Goal: Task Accomplishment & Management: Use online tool/utility

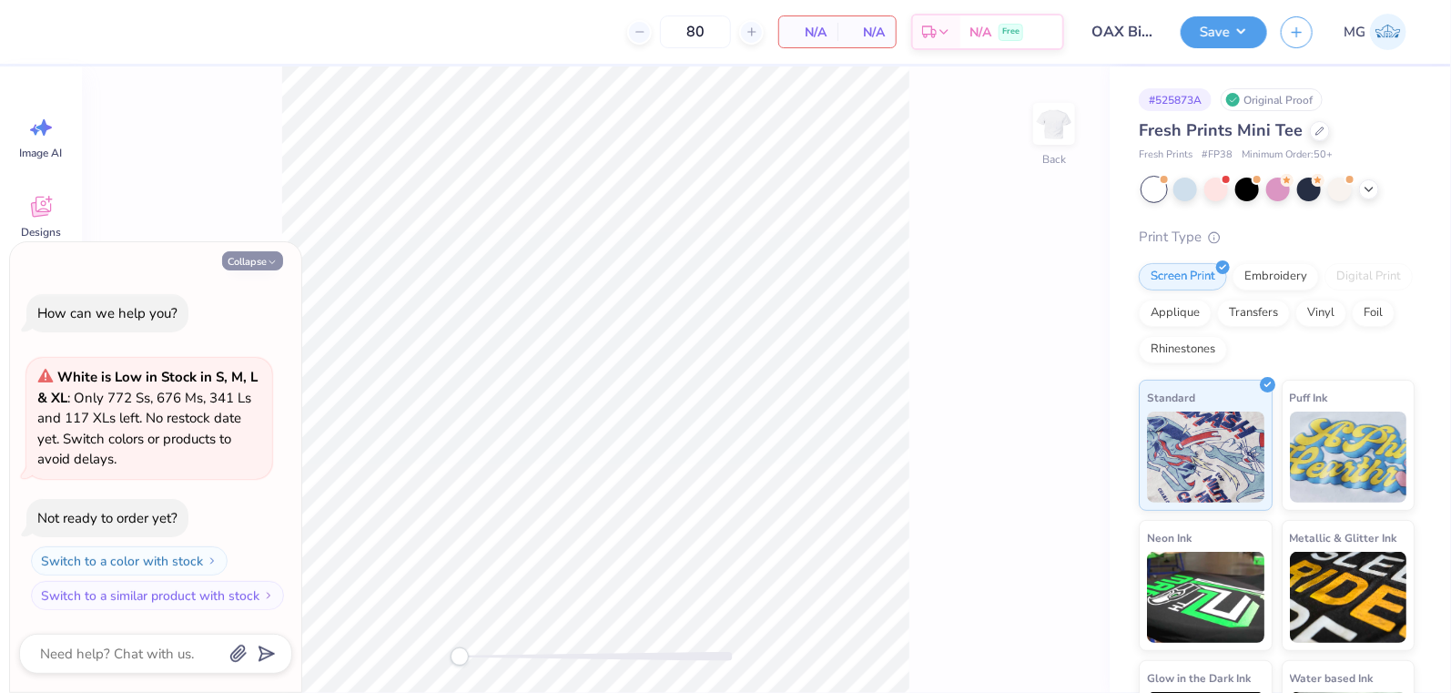
click at [252, 254] on button "Collapse" at bounding box center [252, 260] width 61 height 19
type textarea "x"
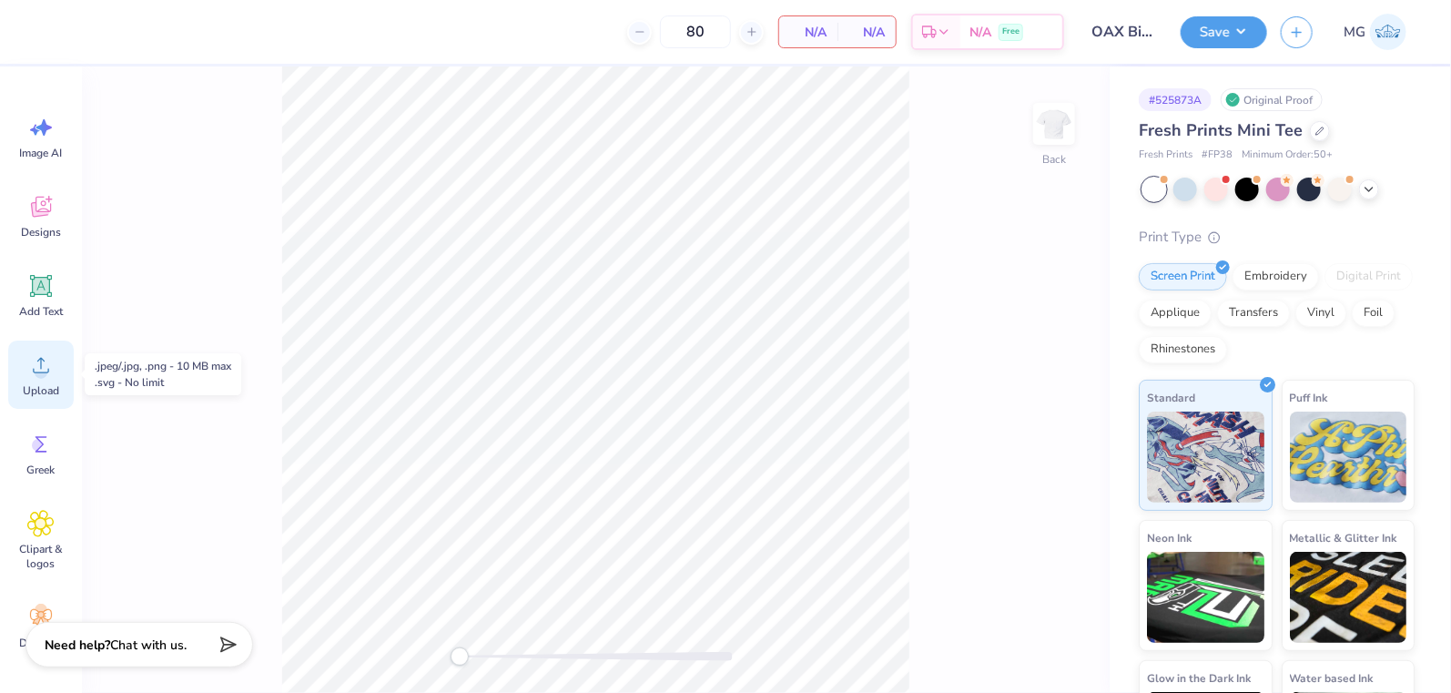
click at [46, 396] on span "Upload" at bounding box center [41, 390] width 36 height 15
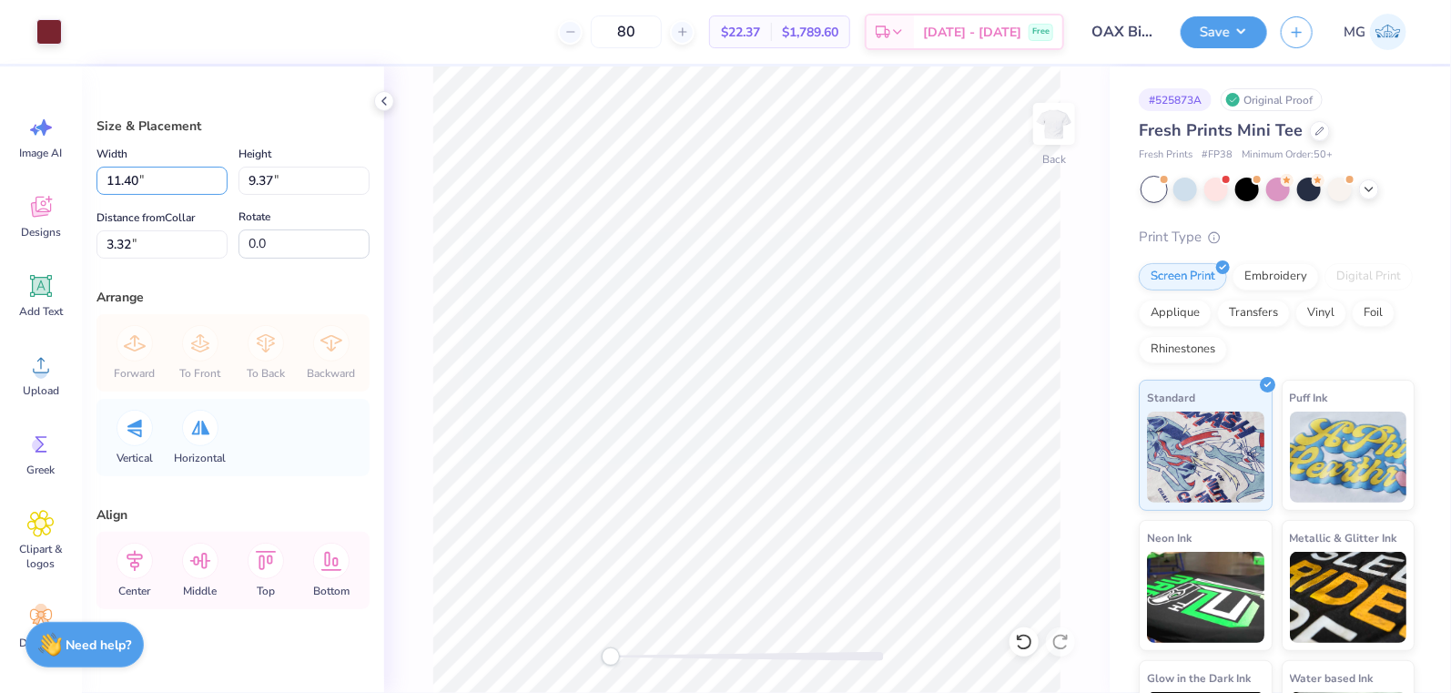
drag, startPoint x: 139, startPoint y: 177, endPoint x: 138, endPoint y: 216, distance: 39.2
click at [139, 177] on input "11.40" at bounding box center [161, 181] width 131 height 28
type input "11.00"
type input "9.04"
type input "3.48"
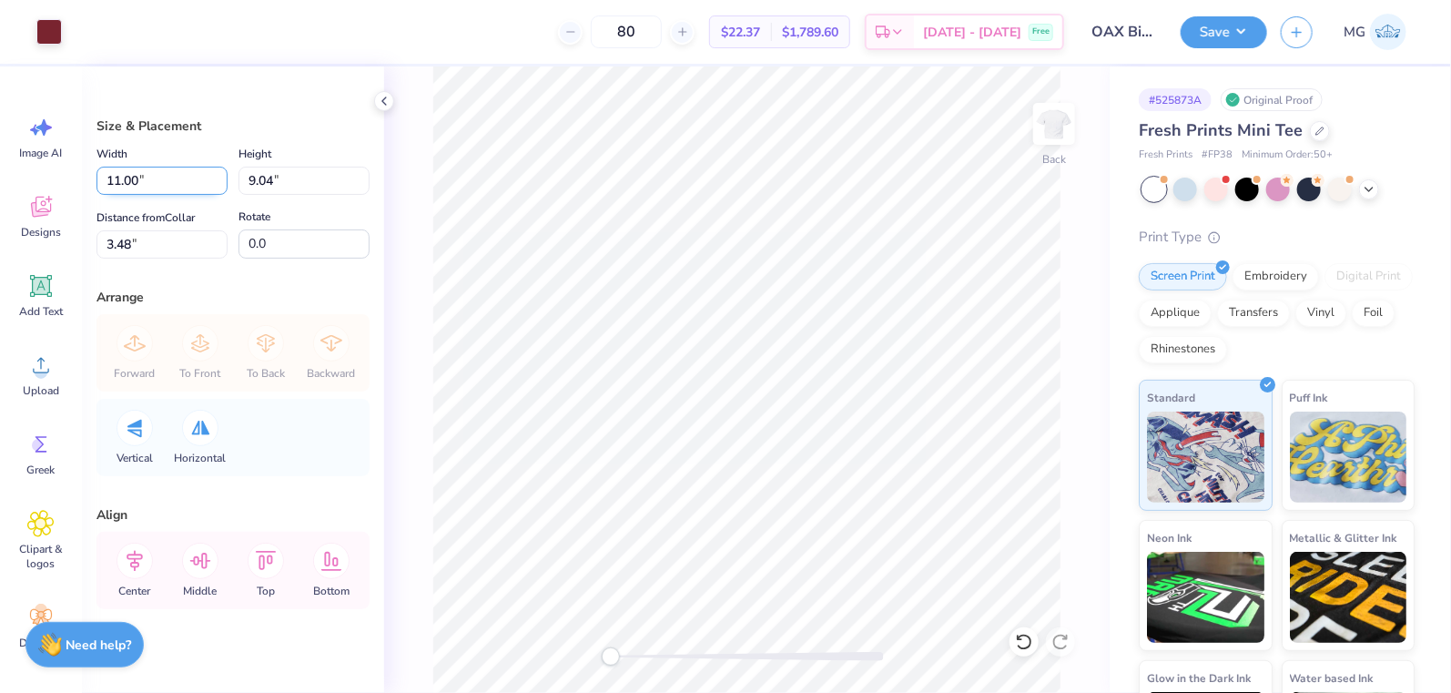
click at [116, 180] on input "11.00" at bounding box center [161, 181] width 131 height 28
click at [127, 190] on input "11.00" at bounding box center [161, 181] width 131 height 28
click at [123, 188] on input "11.00" at bounding box center [161, 181] width 131 height 28
type input "10.00"
type input "8.22"
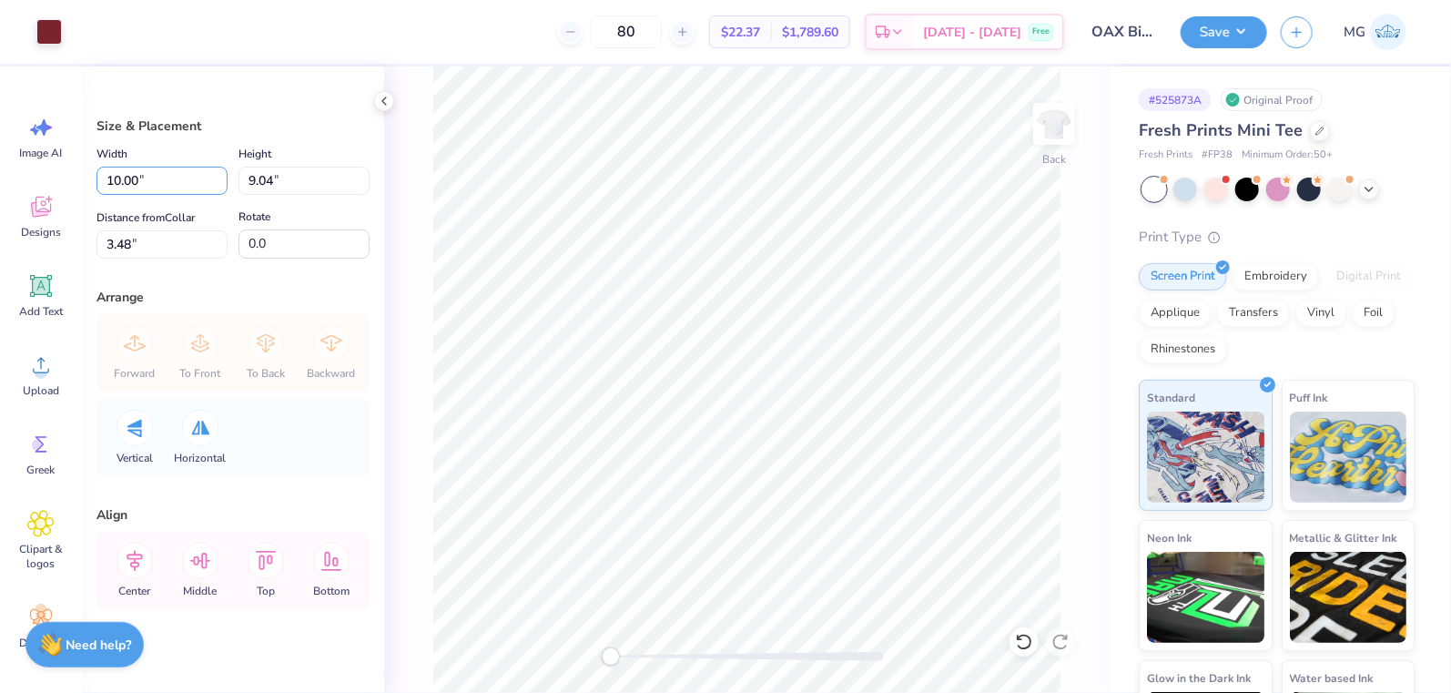
type input "3.89"
click at [130, 555] on icon at bounding box center [135, 561] width 36 height 36
click at [134, 178] on input "10.00" at bounding box center [161, 181] width 131 height 28
click at [120, 187] on input "10.00" at bounding box center [161, 181] width 131 height 28
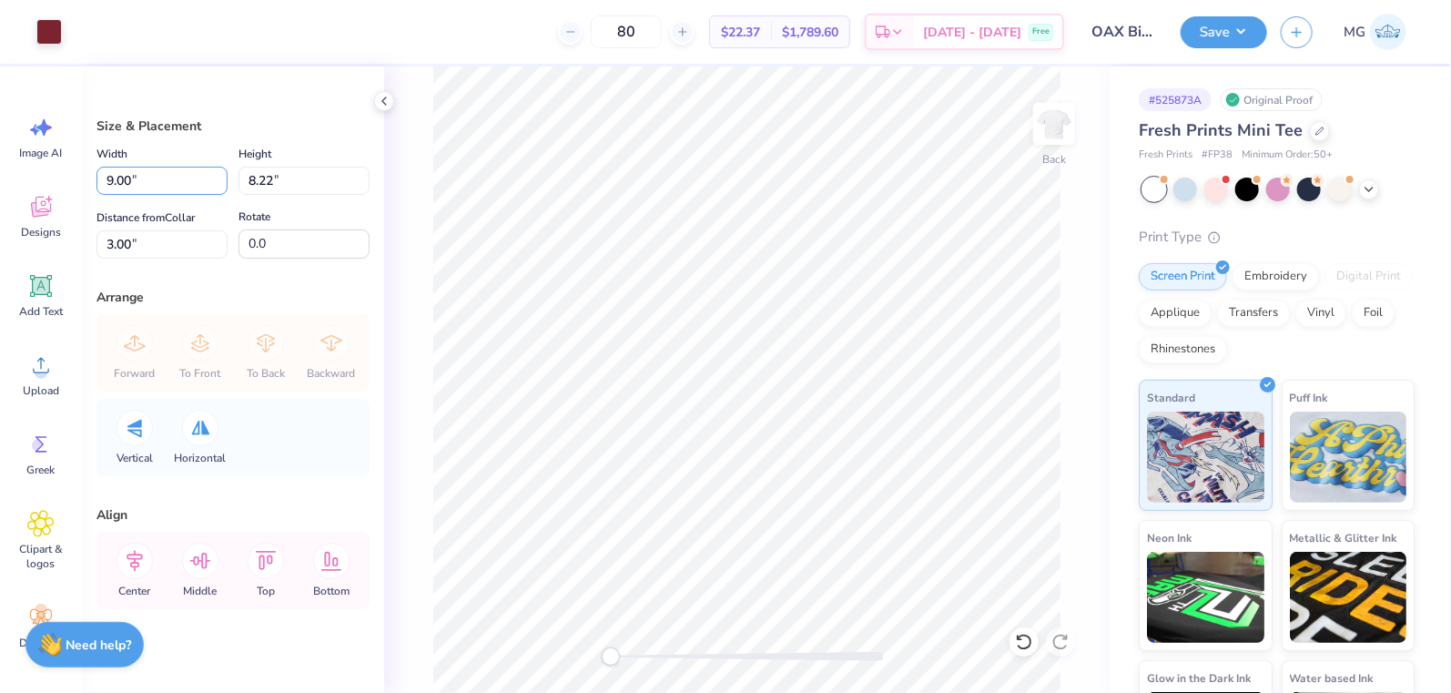
type input "9.00"
type input "7.40"
type input "3.41"
click at [115, 568] on div "Center" at bounding box center [135, 570] width 66 height 77
click at [139, 556] on icon at bounding box center [135, 561] width 36 height 36
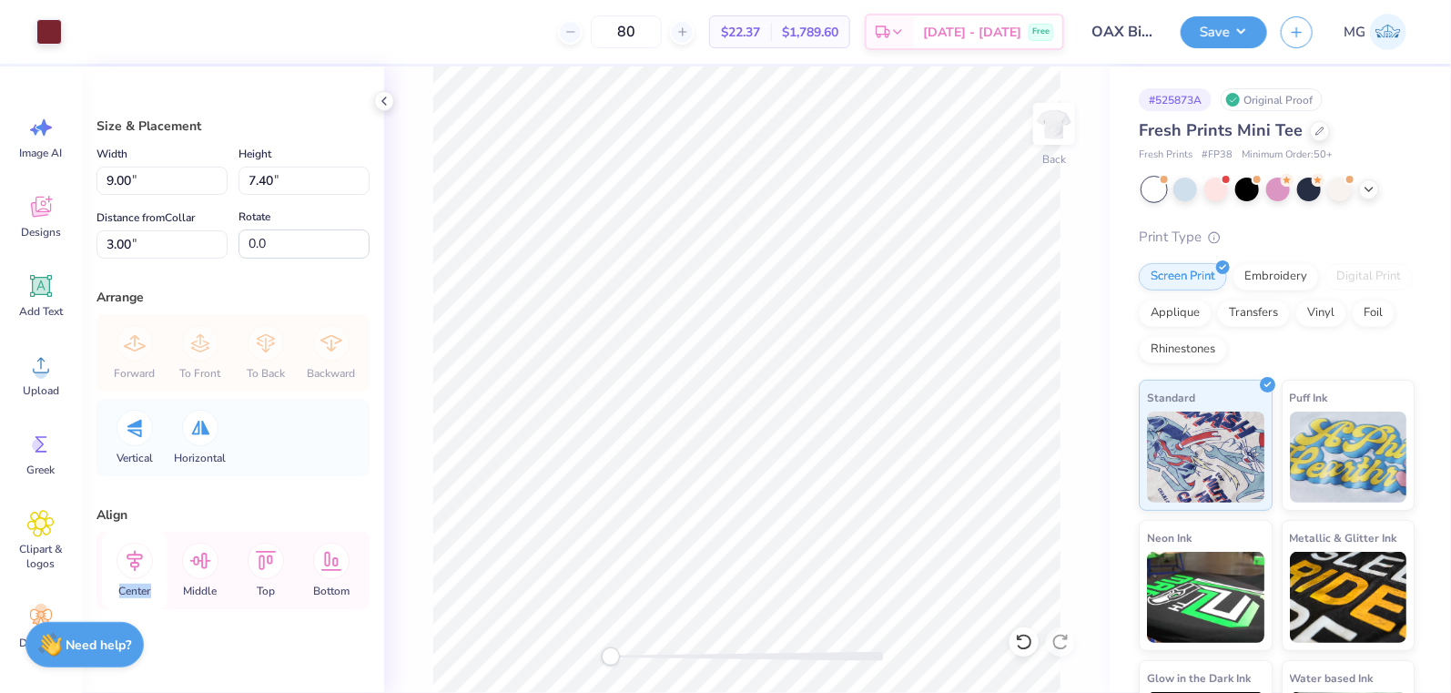
click at [139, 556] on icon at bounding box center [135, 561] width 36 height 36
click at [1240, 48] on div "Save MG" at bounding box center [1316, 32] width 270 height 64
click at [1252, 33] on button "Save" at bounding box center [1224, 30] width 86 height 32
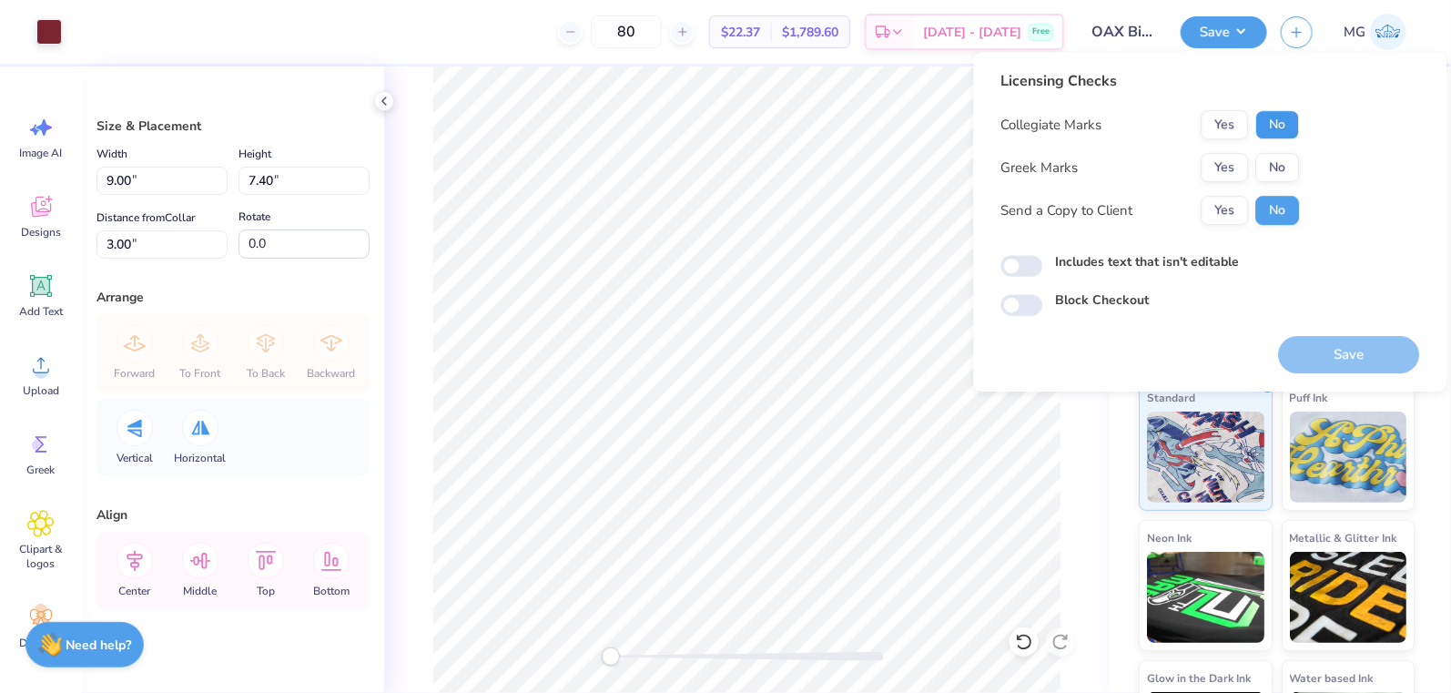
click at [1284, 118] on button "No" at bounding box center [1277, 124] width 44 height 29
click at [1296, 158] on button "No" at bounding box center [1277, 167] width 44 height 29
click at [1236, 203] on button "Yes" at bounding box center [1224, 210] width 47 height 29
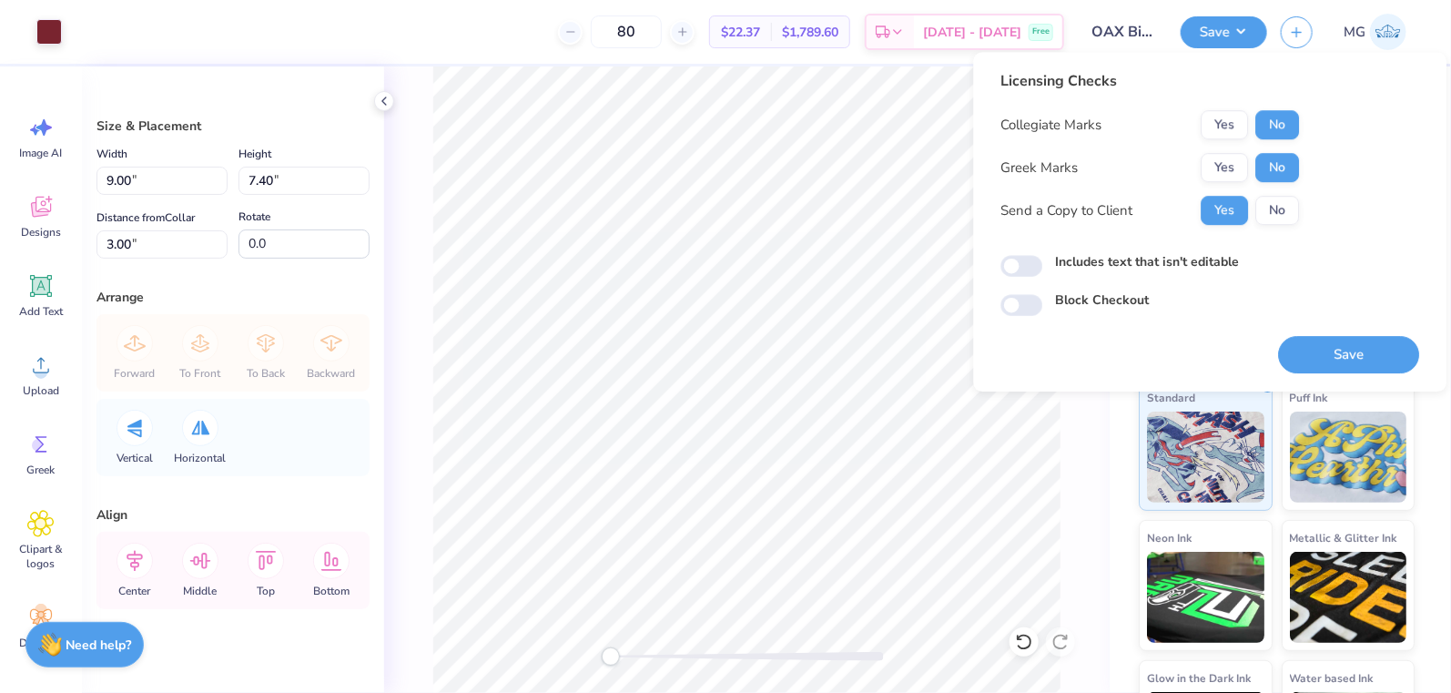
click at [1140, 250] on div "Licensing Checks Collegiate Marks Yes No Greek Marks Yes No Send a Copy to Clie…" at bounding box center [1210, 193] width 419 height 246
click at [1148, 271] on div "Includes text that isn't editable" at bounding box center [1210, 262] width 419 height 21
click at [1149, 263] on label "Includes text that isn't editable" at bounding box center [1147, 261] width 184 height 19
click at [1042, 263] on input "Includes text that isn't editable" at bounding box center [1022, 267] width 42 height 22
checkbox input "true"
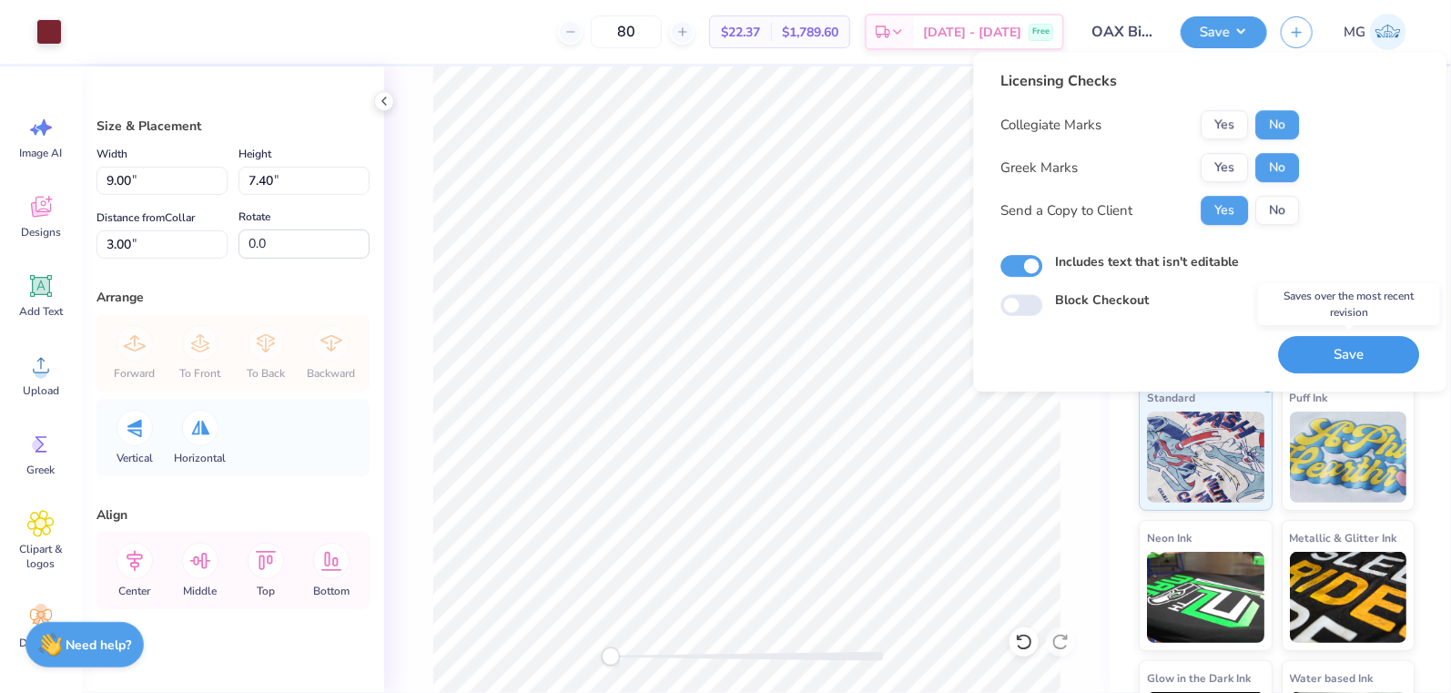
click at [1353, 355] on button "Save" at bounding box center [1348, 354] width 141 height 37
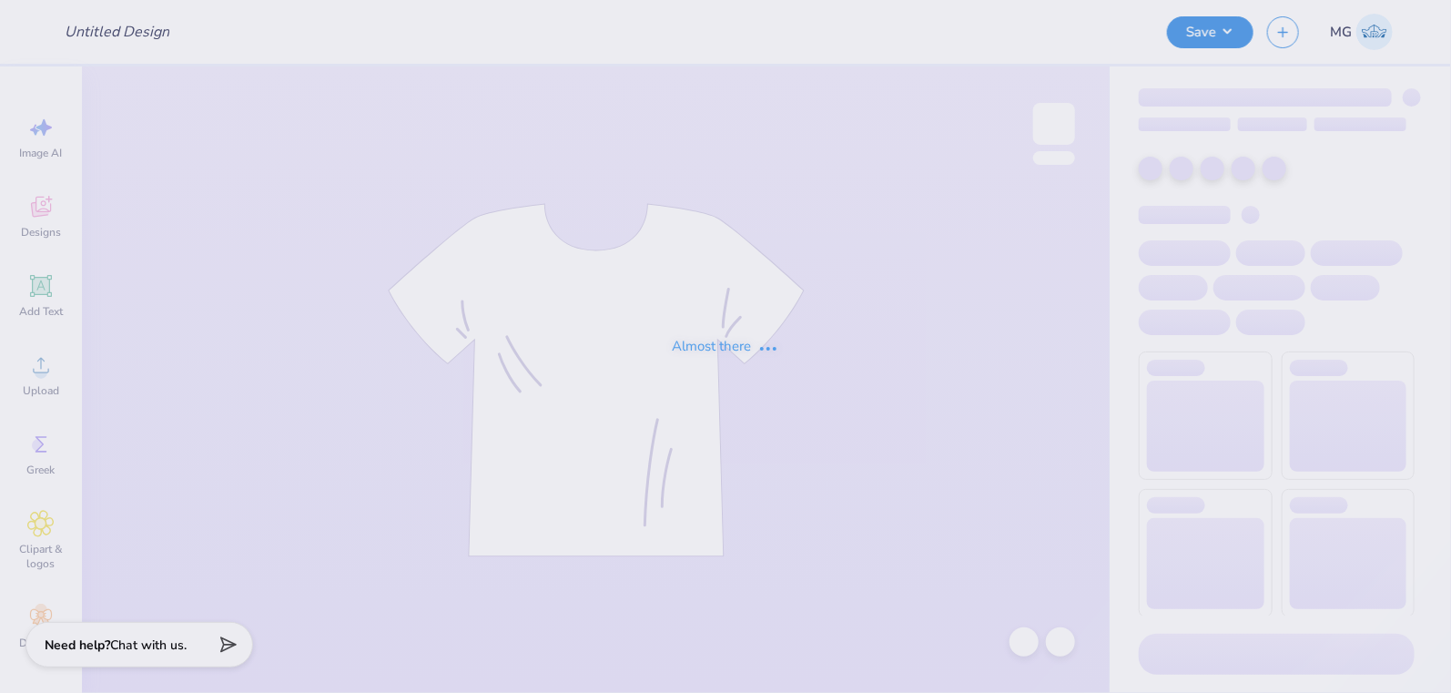
type input "amanda ps 50 shirts"
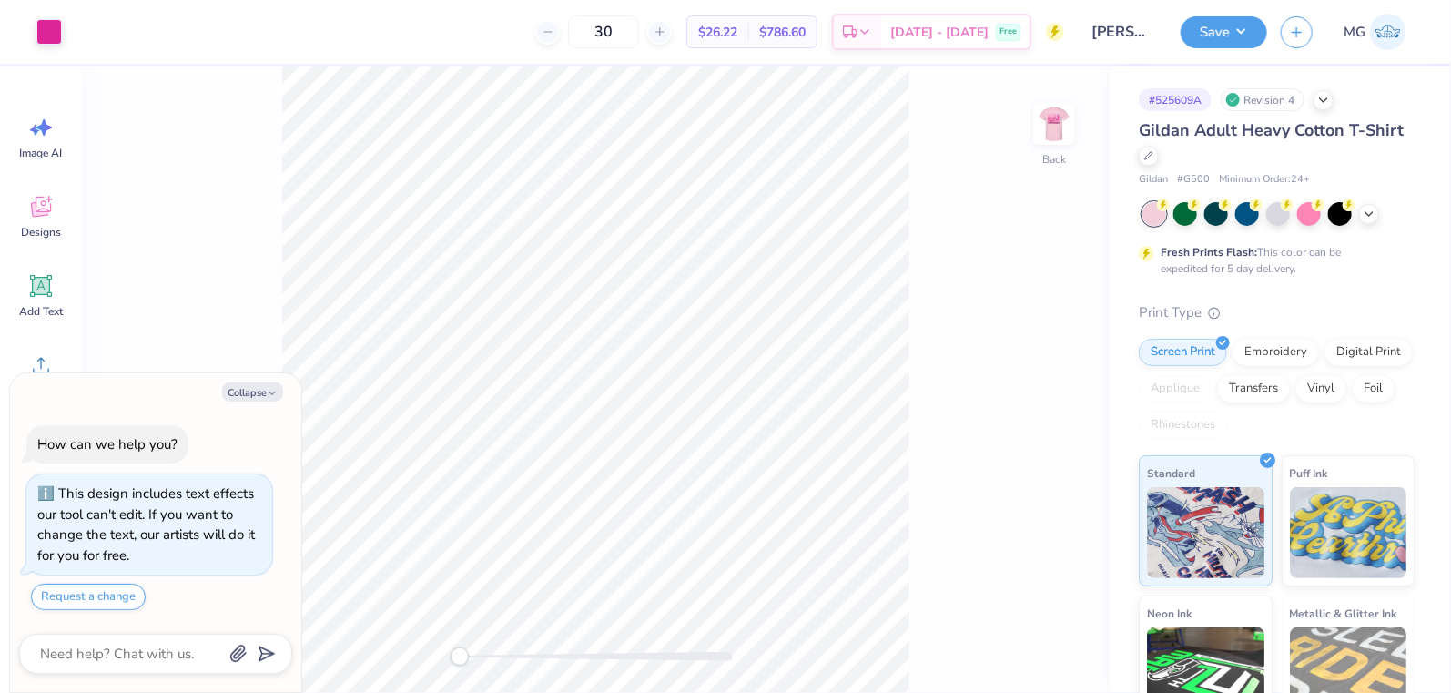
click at [268, 371] on div "Back" at bounding box center [596, 379] width 1028 height 626
click at [262, 380] on div "Collapse How can we help you? This design includes text effects our tool can't …" at bounding box center [155, 533] width 291 height 320
click at [261, 386] on button "Collapse" at bounding box center [252, 391] width 61 height 19
type textarea "x"
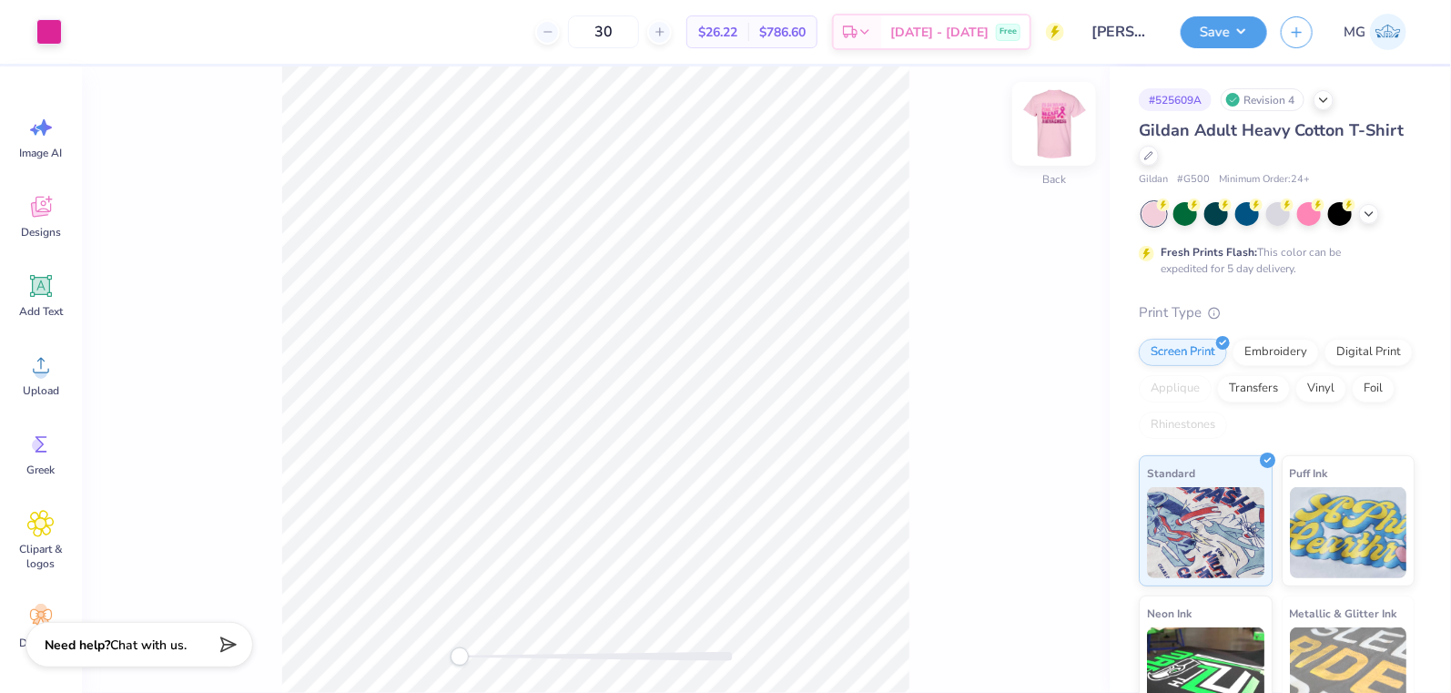
click at [1051, 122] on img at bounding box center [1054, 123] width 73 height 73
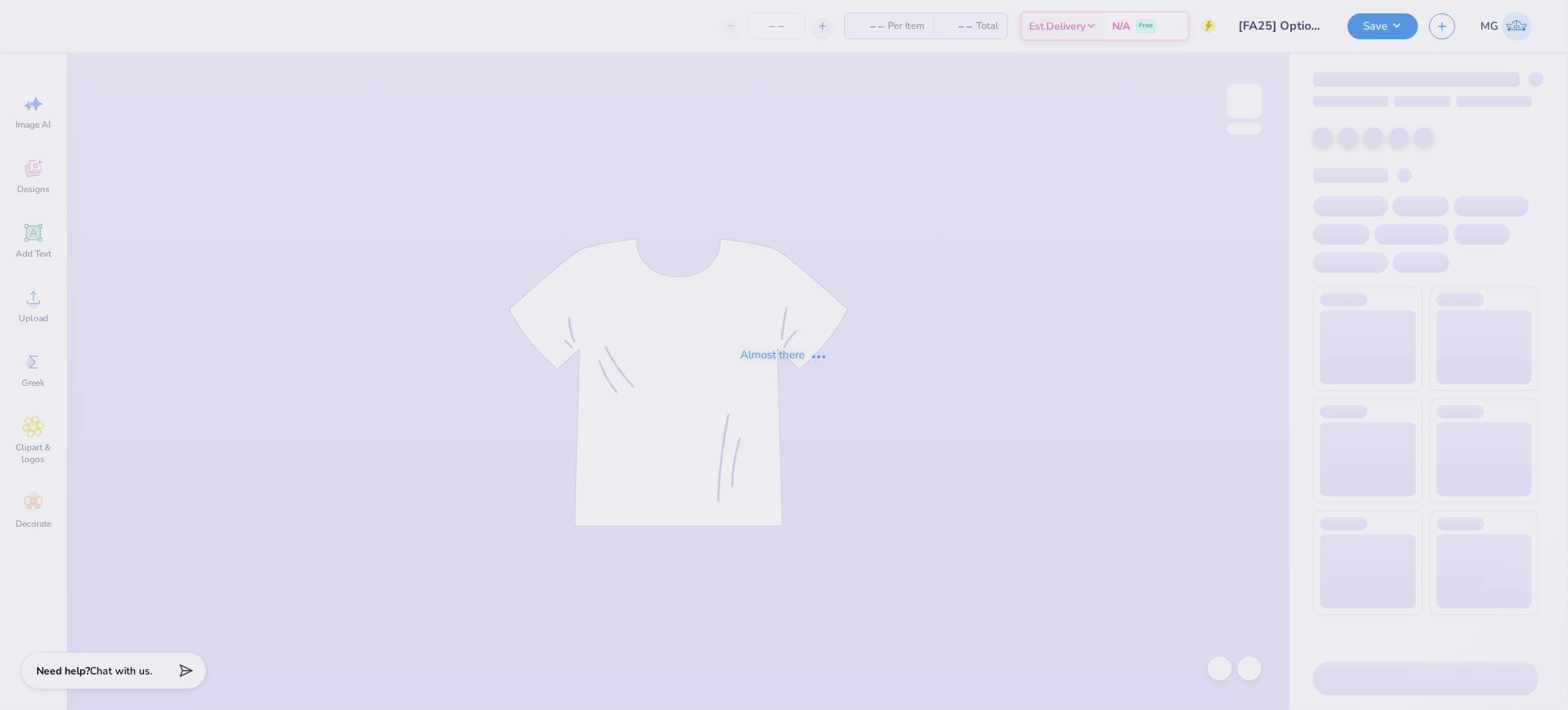
type input "[FA25] Option 4 fathers"
type input "40"
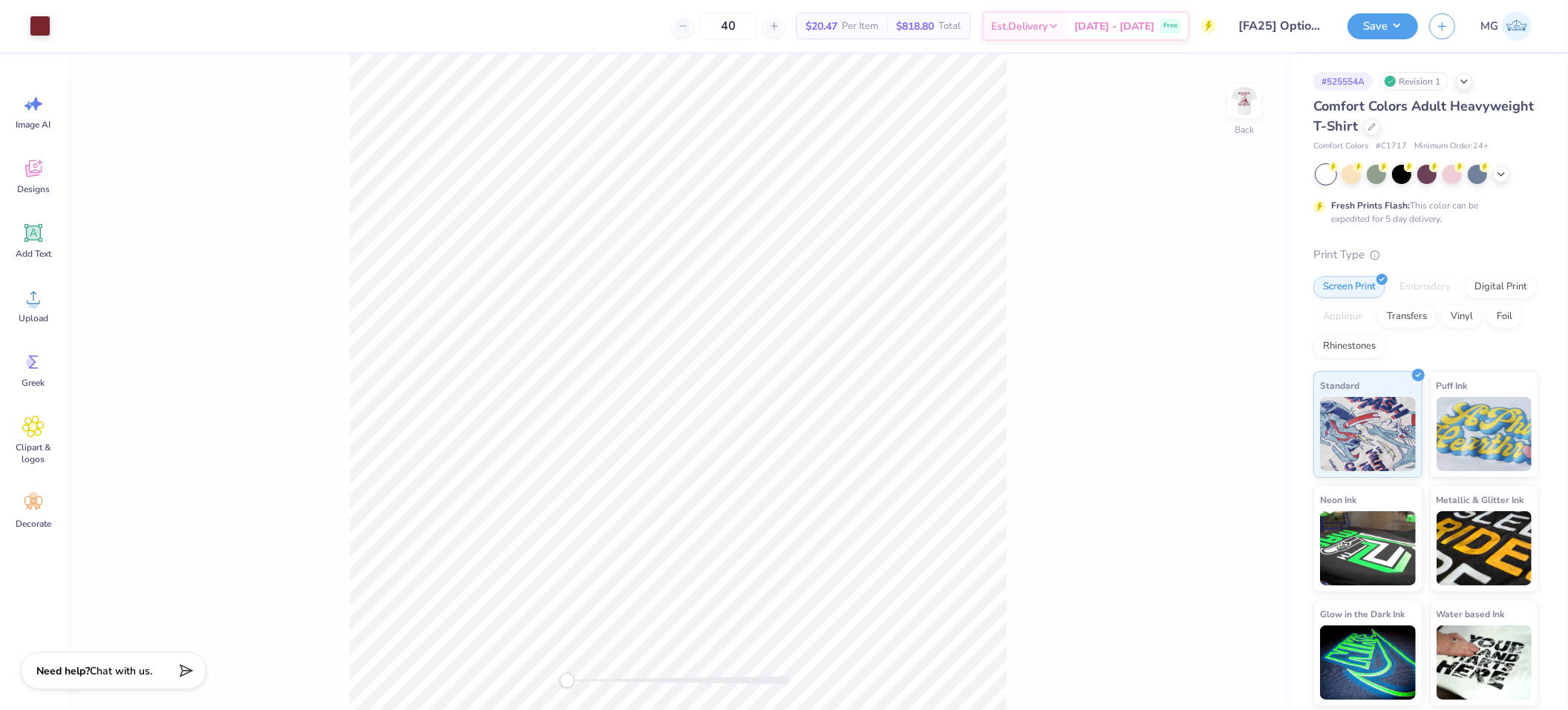
click at [1018, 355] on div "Back" at bounding box center [678, 381] width 1222 height 656
click at [1020, 400] on div "Back" at bounding box center [678, 381] width 1222 height 656
click at [1035, 242] on div "Back" at bounding box center [678, 381] width 1222 height 656
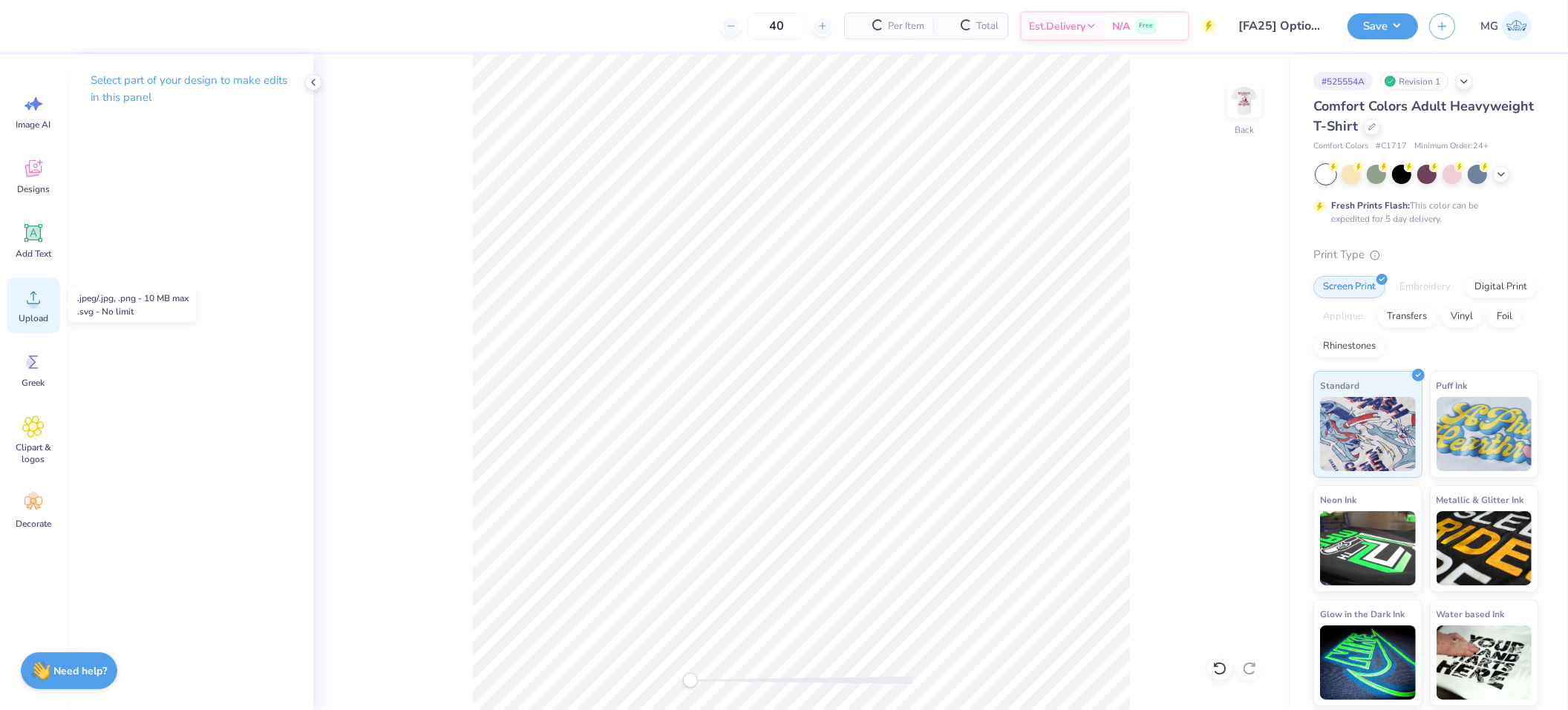
click at [29, 304] on circle at bounding box center [33, 303] width 11 height 11
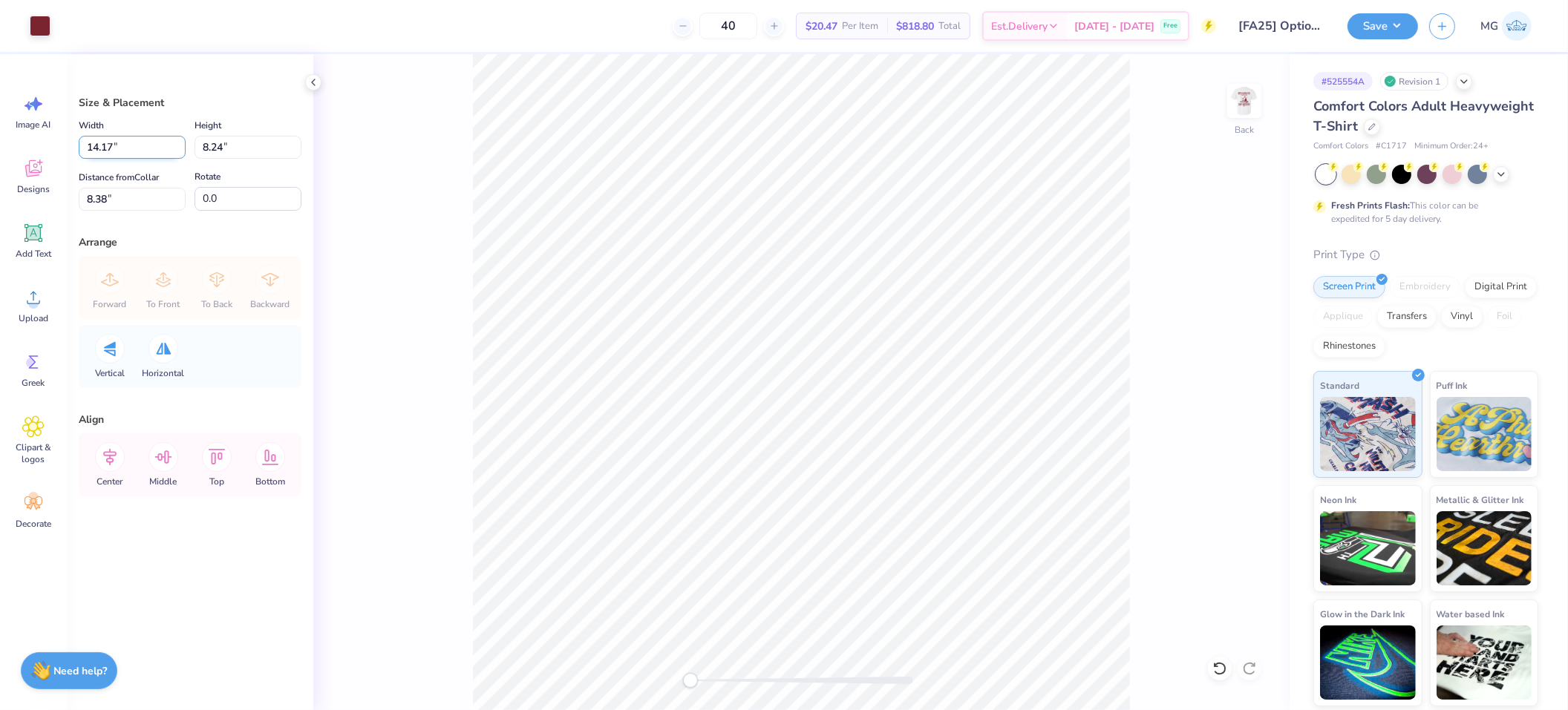
click at [113, 147] on input "14.17" at bounding box center [131, 148] width 107 height 23
type input "1"
type input "3.50"
type input "2.04"
type input "11.48"
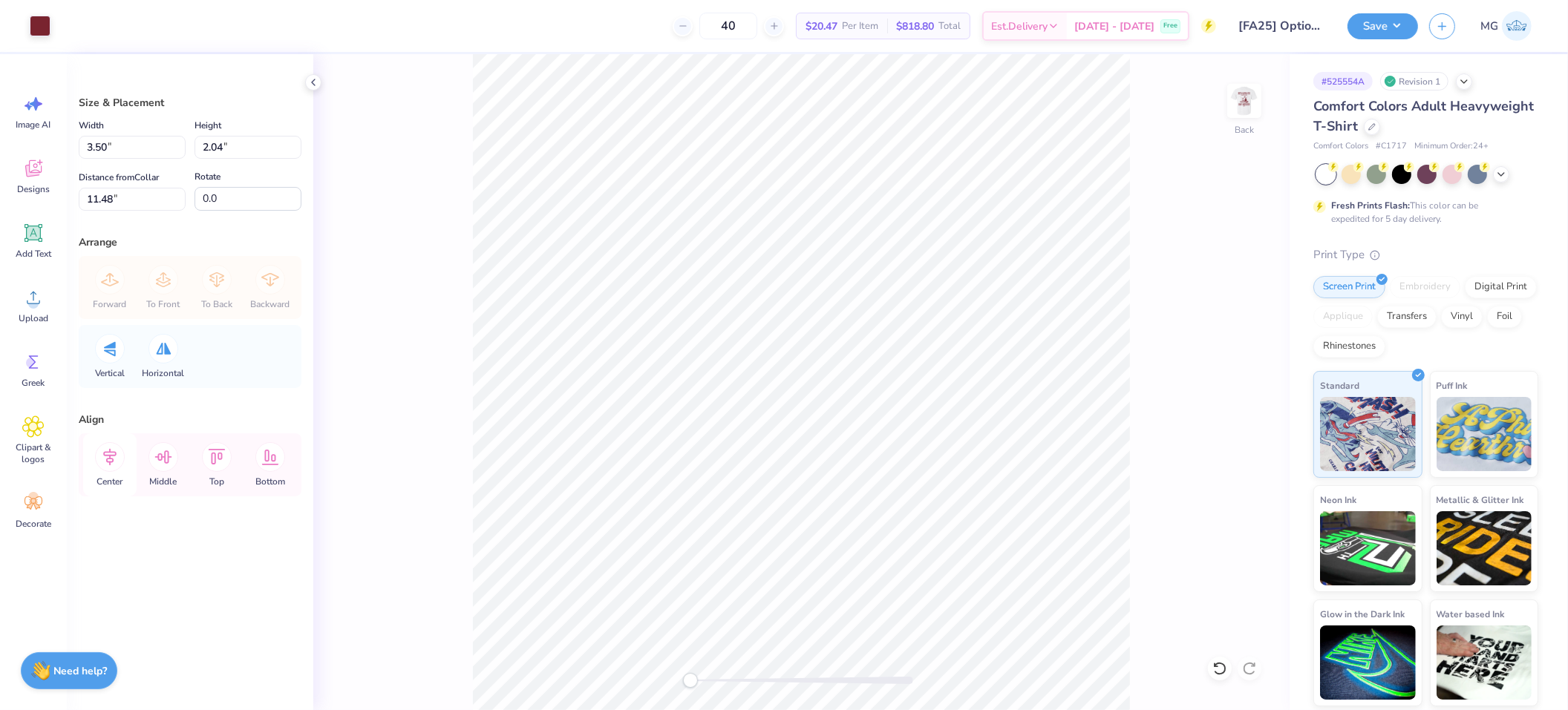
click at [123, 448] on div "Center" at bounding box center [110, 465] width 54 height 63
click at [113, 195] on input "11.48" at bounding box center [131, 199] width 107 height 23
type input "1"
type input "3.00"
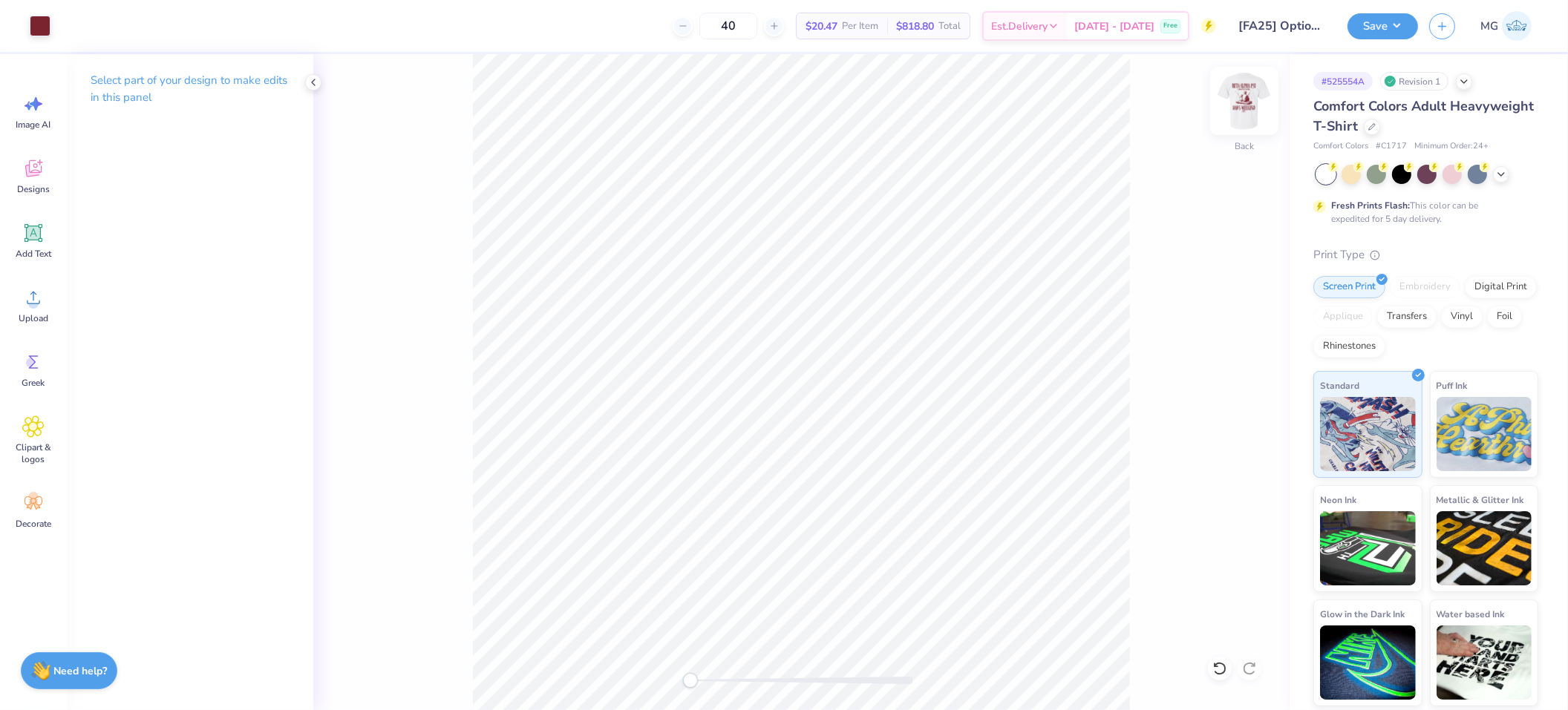
click at [1252, 95] on img at bounding box center [1243, 100] width 60 height 60
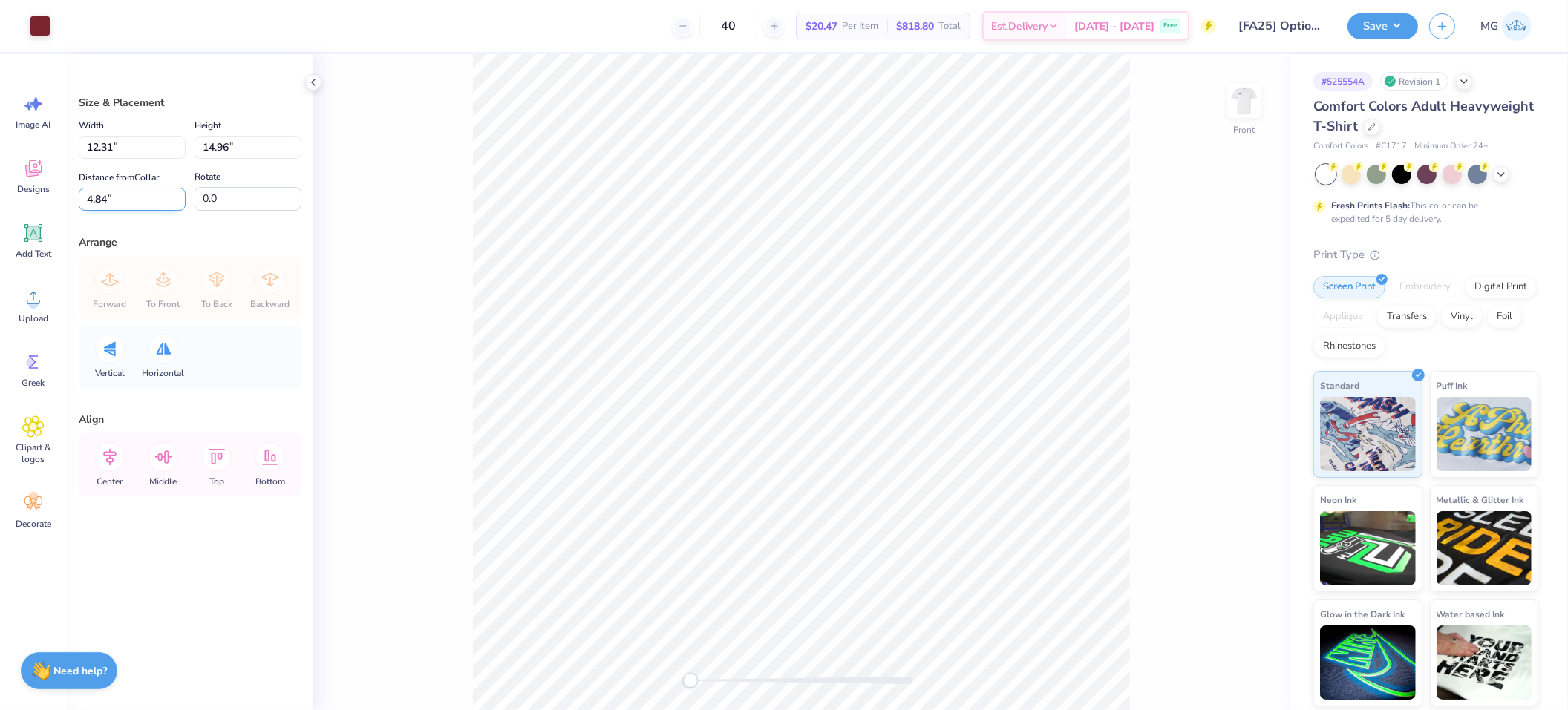
click at [106, 196] on input "4.84" at bounding box center [131, 199] width 107 height 23
type input "4"
type input "3.00"
click at [114, 144] on input "12.31" at bounding box center [131, 148] width 107 height 23
type input "12.00"
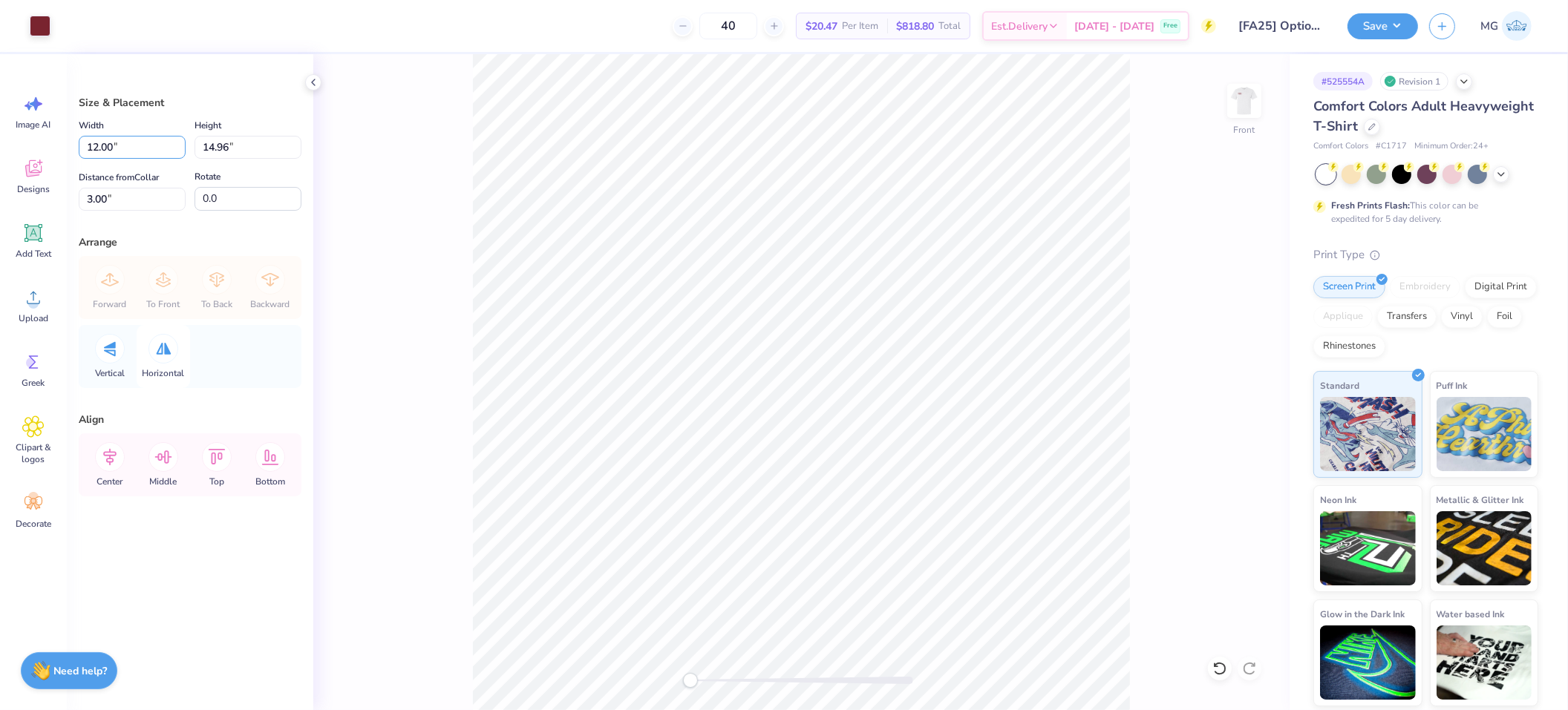
type input "14.59"
type input "3.19"
click at [435, 443] on div "Front" at bounding box center [801, 381] width 976 height 656
click at [97, 143] on input "12.00" at bounding box center [131, 148] width 107 height 23
click at [108, 146] on input "12.00" at bounding box center [131, 148] width 107 height 23
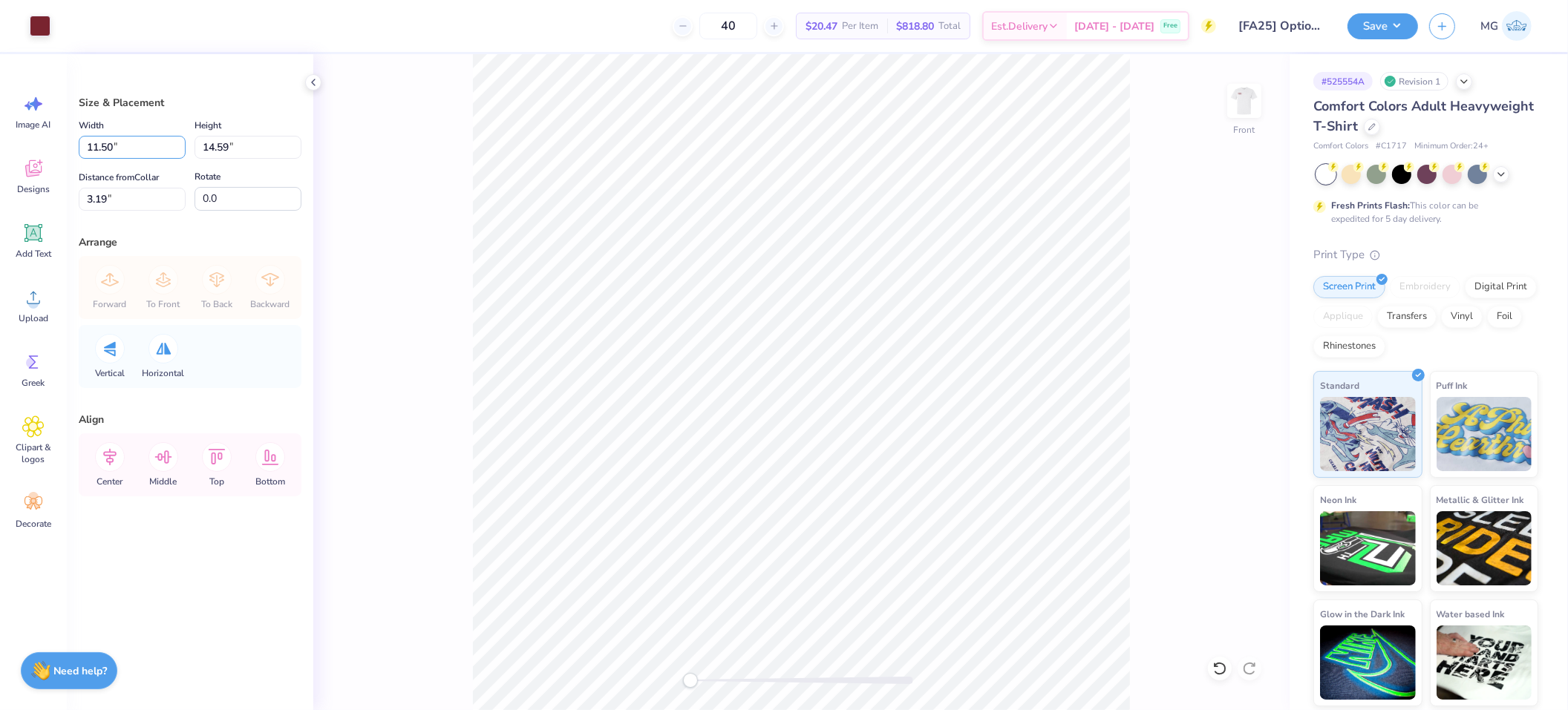
type input "11.50"
type input "13.98"
type input "3.49"
click at [409, 355] on div "Front" at bounding box center [801, 381] width 976 height 656
click at [107, 196] on input "3.49" at bounding box center [131, 199] width 107 height 23
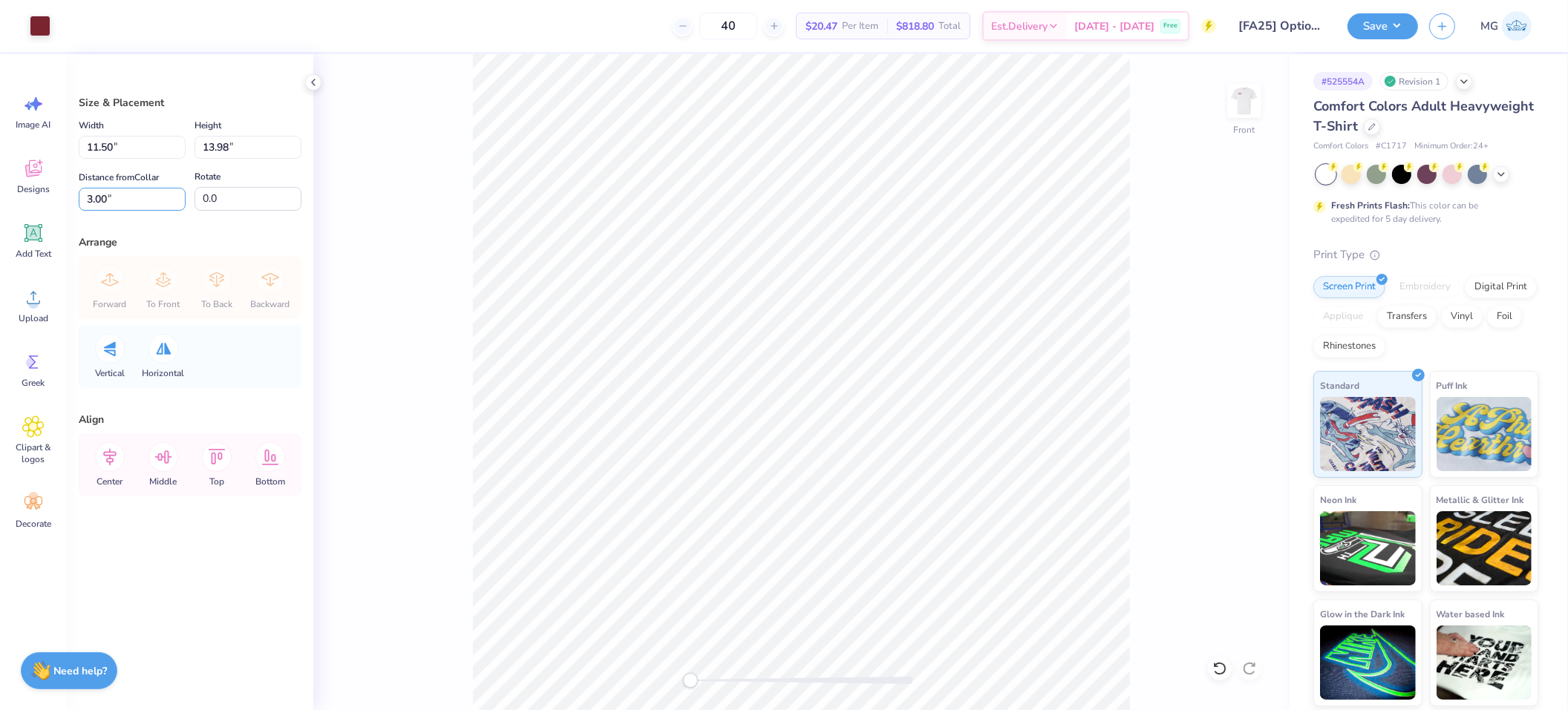
type input "3.00"
click at [108, 461] on icon at bounding box center [110, 457] width 13 height 17
click at [1135, 199] on div "Front" at bounding box center [801, 381] width 976 height 656
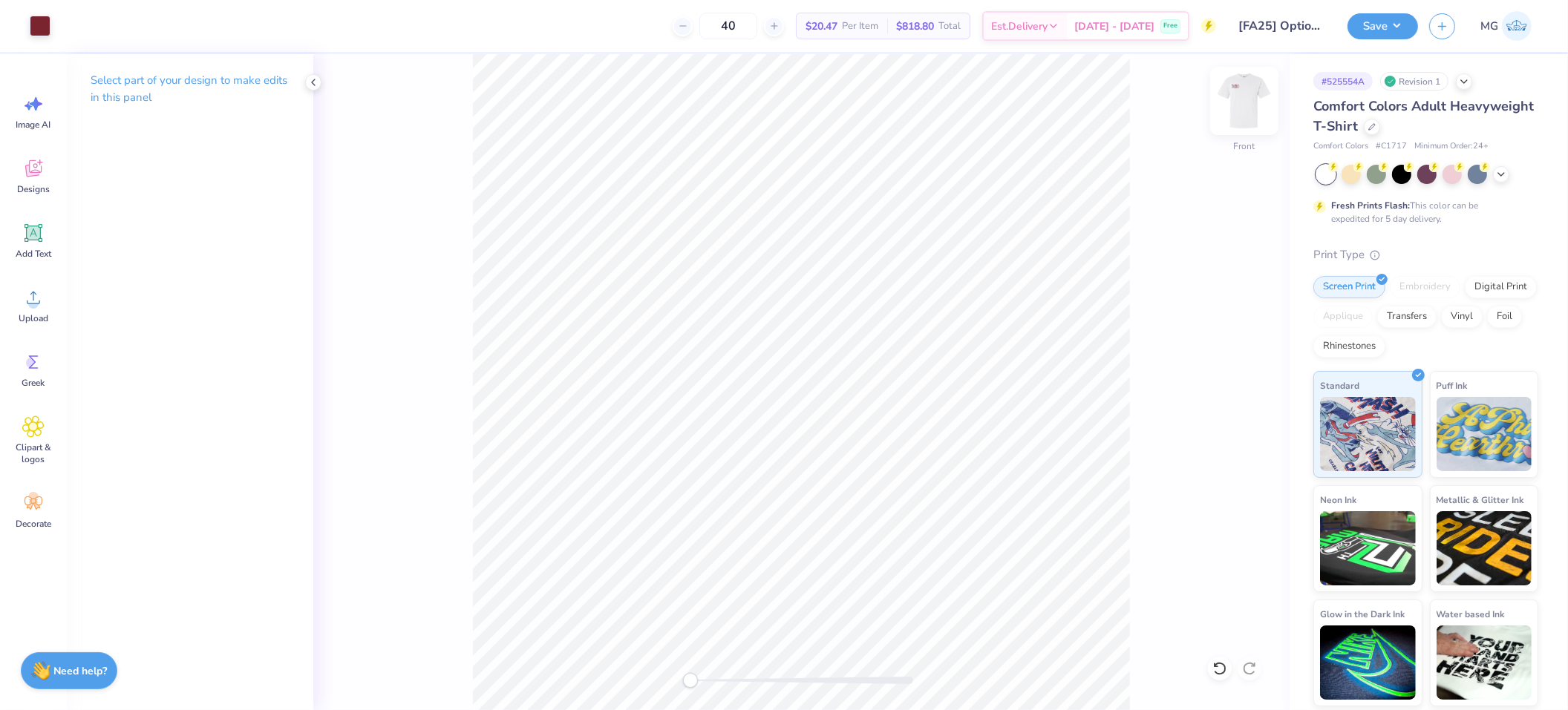
click at [1230, 111] on img at bounding box center [1243, 100] width 60 height 60
click at [52, 303] on div "Upload" at bounding box center [33, 305] width 54 height 55
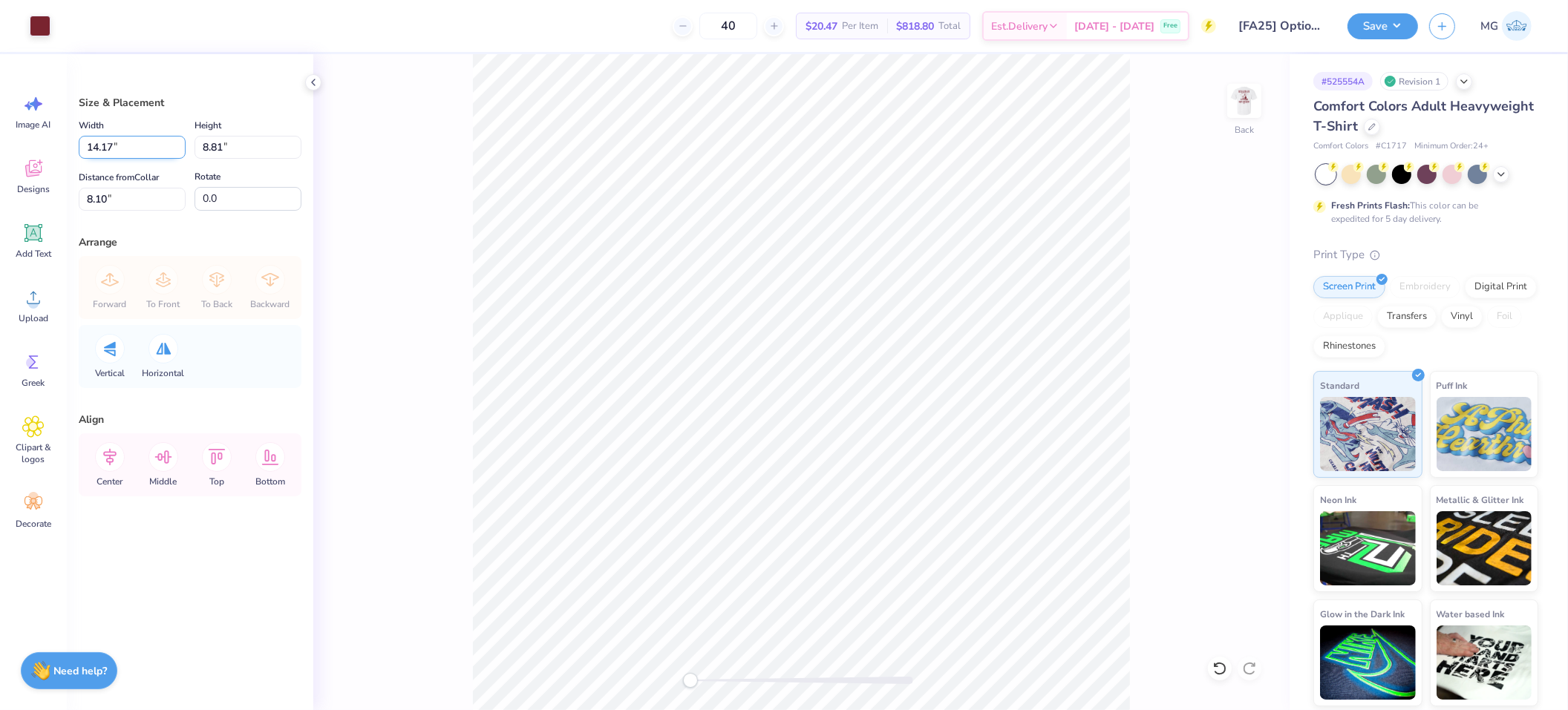
click at [112, 142] on input "14.17" at bounding box center [131, 148] width 107 height 23
type input "1"
type input "3.50"
type input "2.17"
type input "11.41"
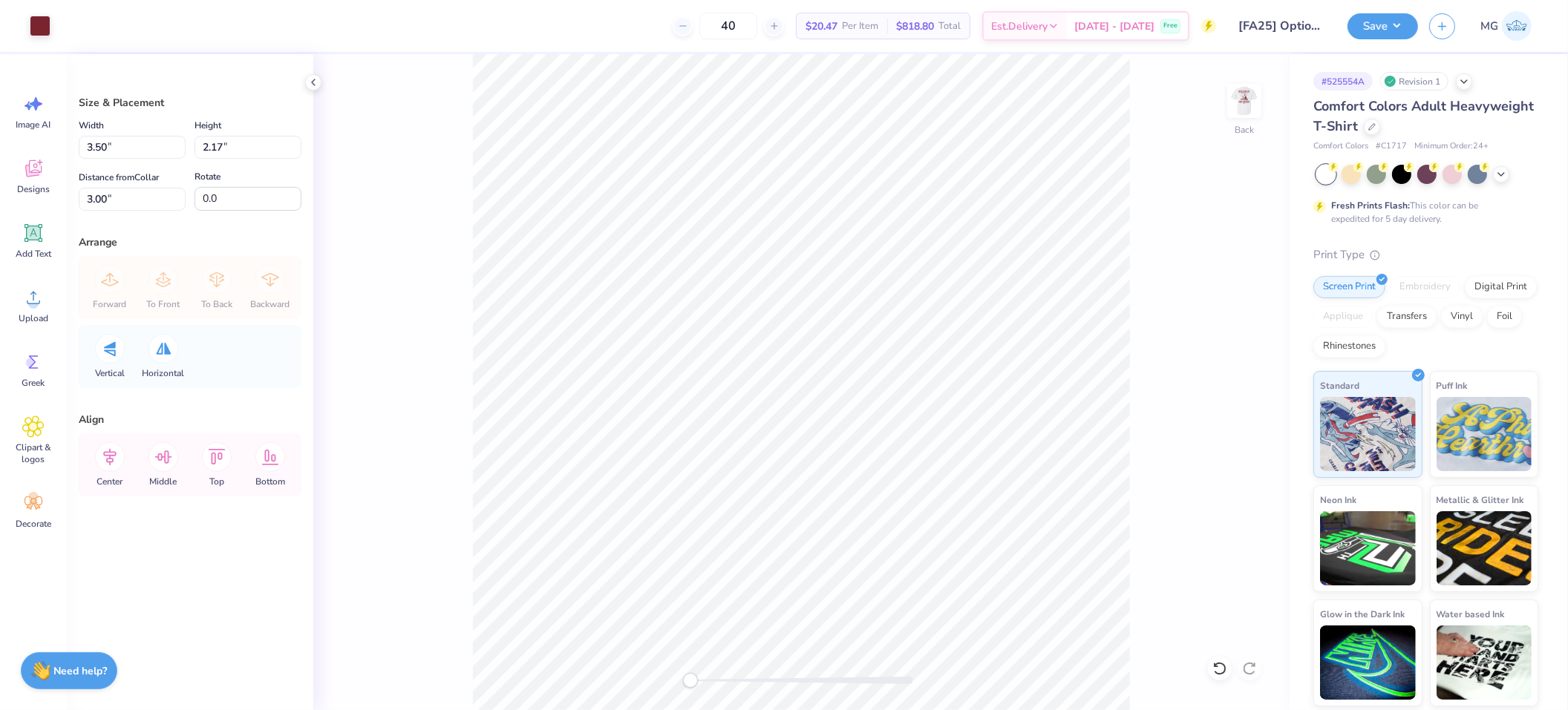
click at [1408, 8] on div "Save MG" at bounding box center [1457, 26] width 220 height 52
drag, startPoint x: 1405, startPoint y: 18, endPoint x: 1409, endPoint y: 28, distance: 10.8
click at [1405, 18] on button "Save" at bounding box center [1382, 24] width 70 height 26
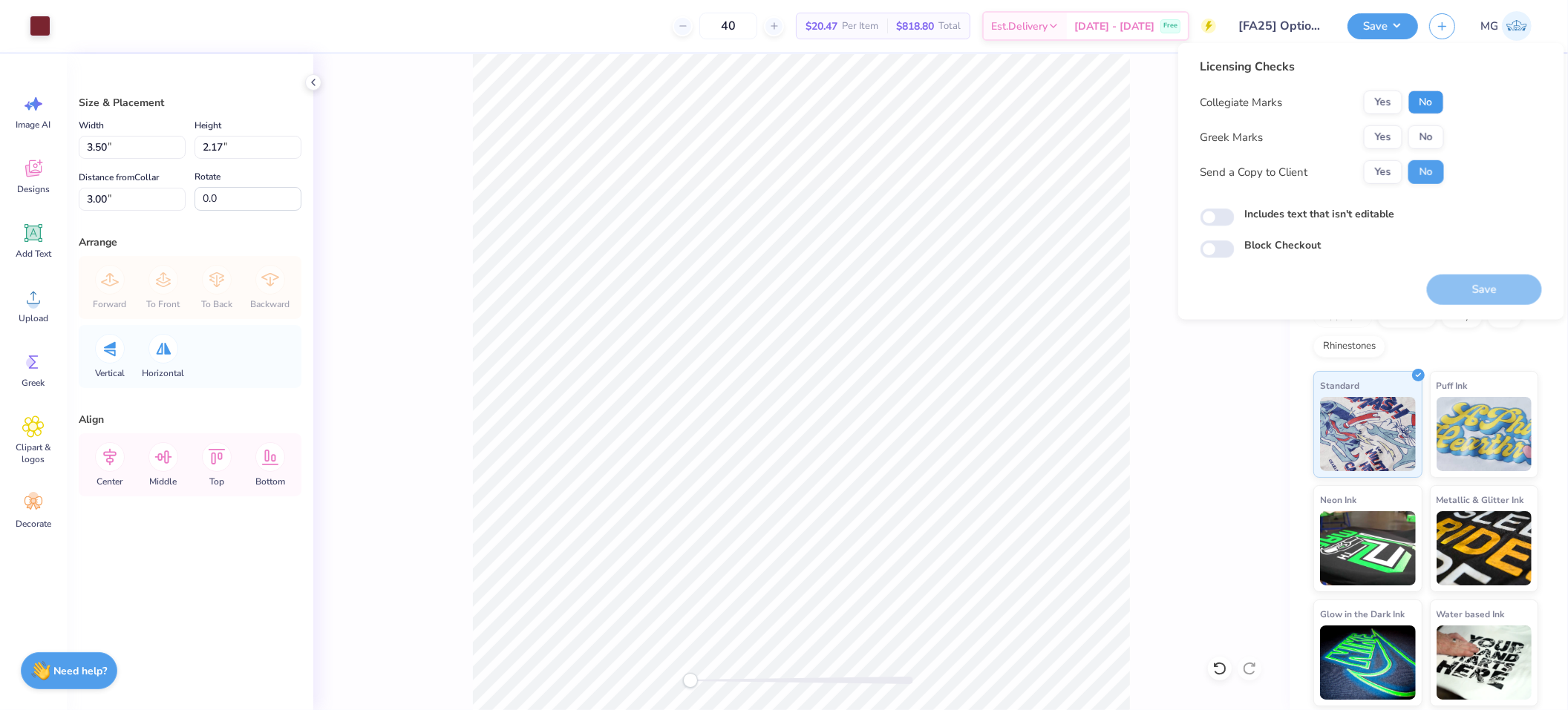
click at [1424, 95] on button "No" at bounding box center [1426, 102] width 36 height 24
click at [1390, 99] on button "Yes" at bounding box center [1382, 102] width 38 height 24
click at [1387, 131] on button "Yes" at bounding box center [1382, 137] width 38 height 24
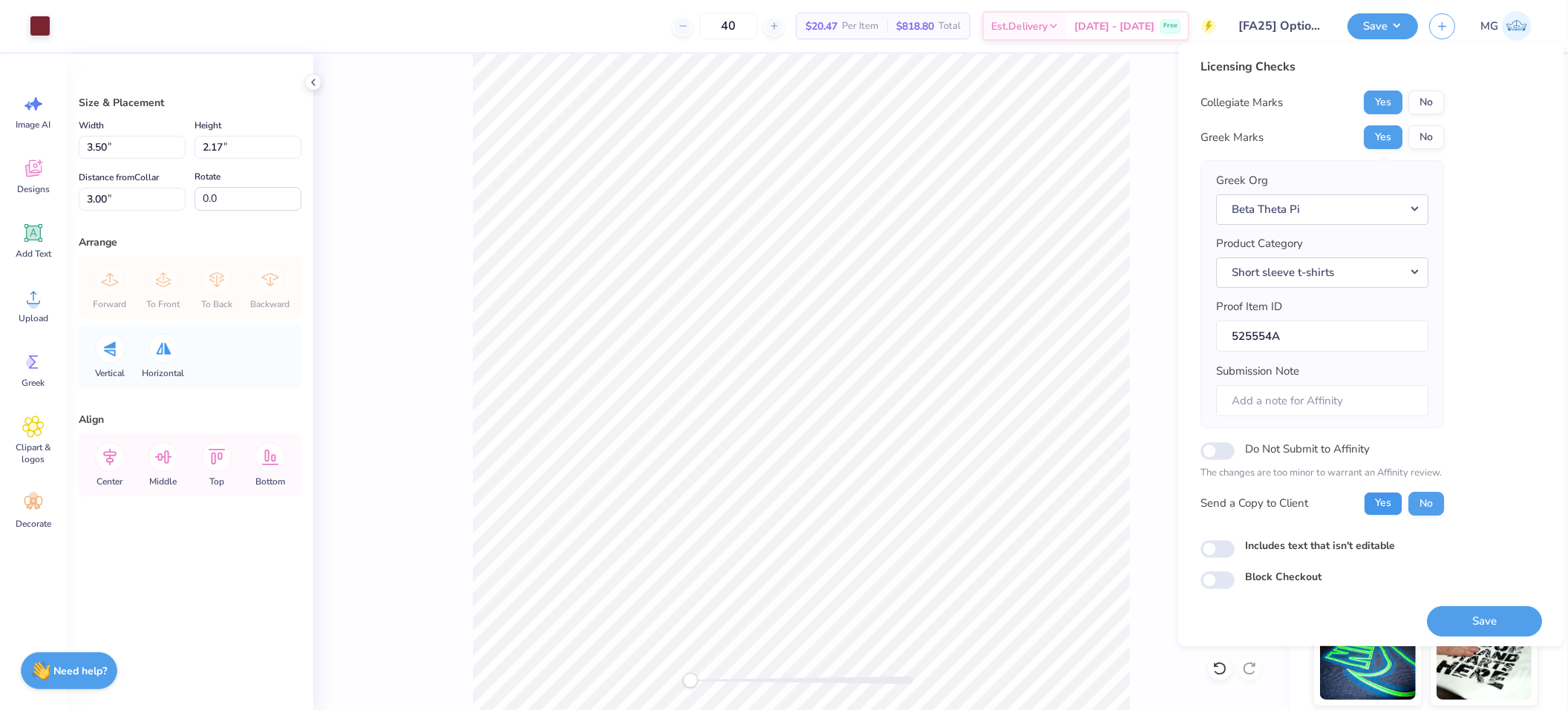
click at [1387, 496] on button "Yes" at bounding box center [1382, 503] width 38 height 24
click at [1290, 540] on label "Includes text that isn't editable" at bounding box center [1320, 545] width 150 height 15
click at [1235, 540] on input "Includes text that isn't editable" at bounding box center [1217, 549] width 34 height 18
checkbox input "true"
click at [1460, 617] on button "Save" at bounding box center [1484, 620] width 115 height 30
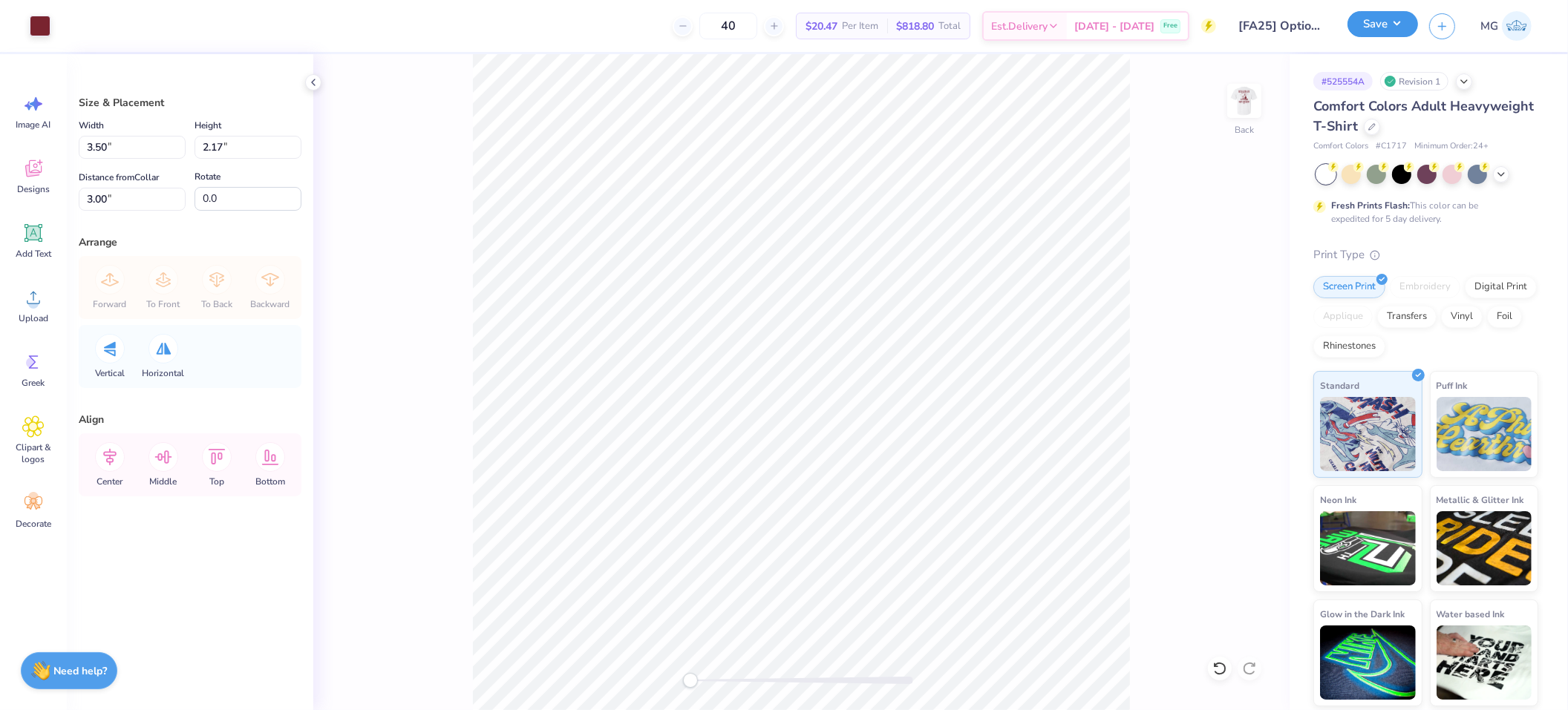
click at [1380, 19] on button "Save" at bounding box center [1382, 24] width 70 height 26
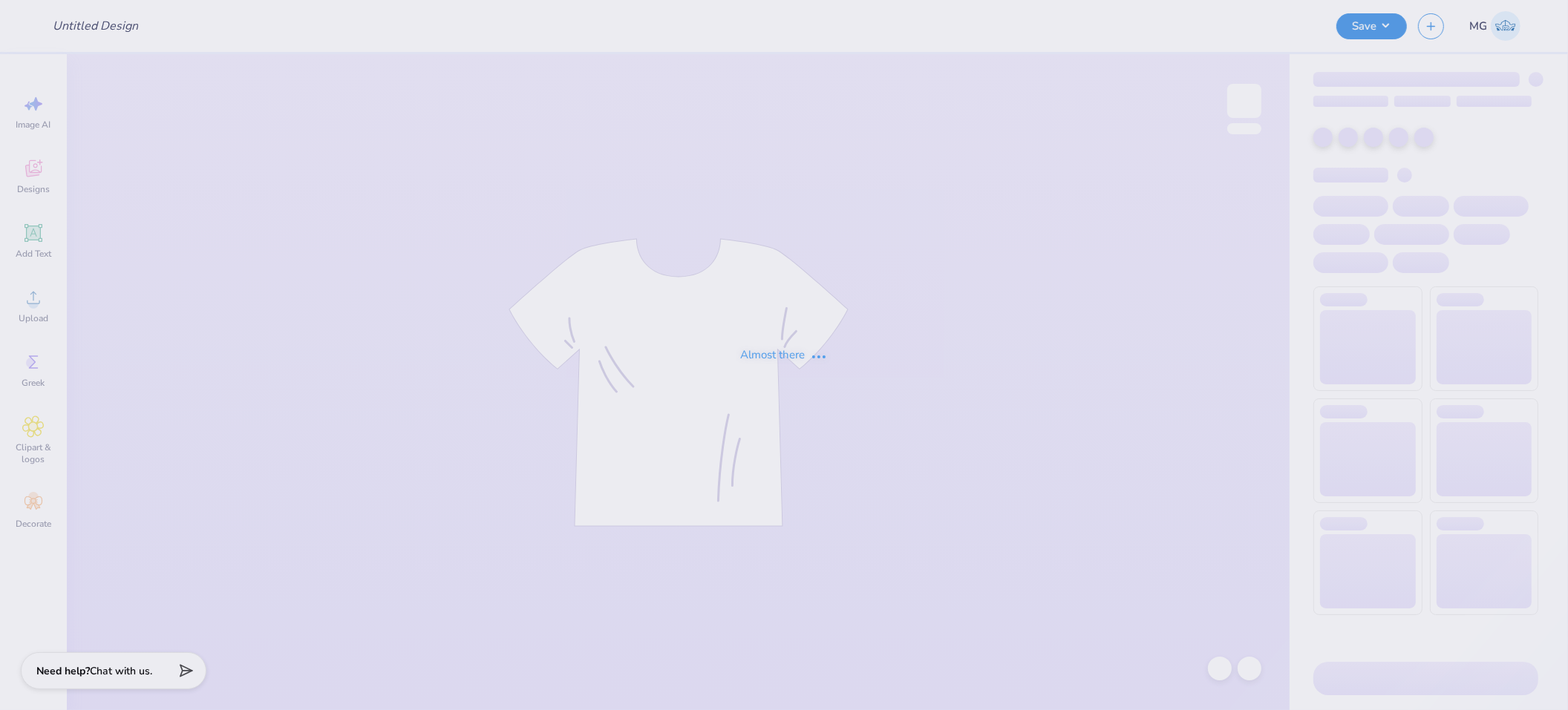
type input "[FA25] Option 2 fathers"
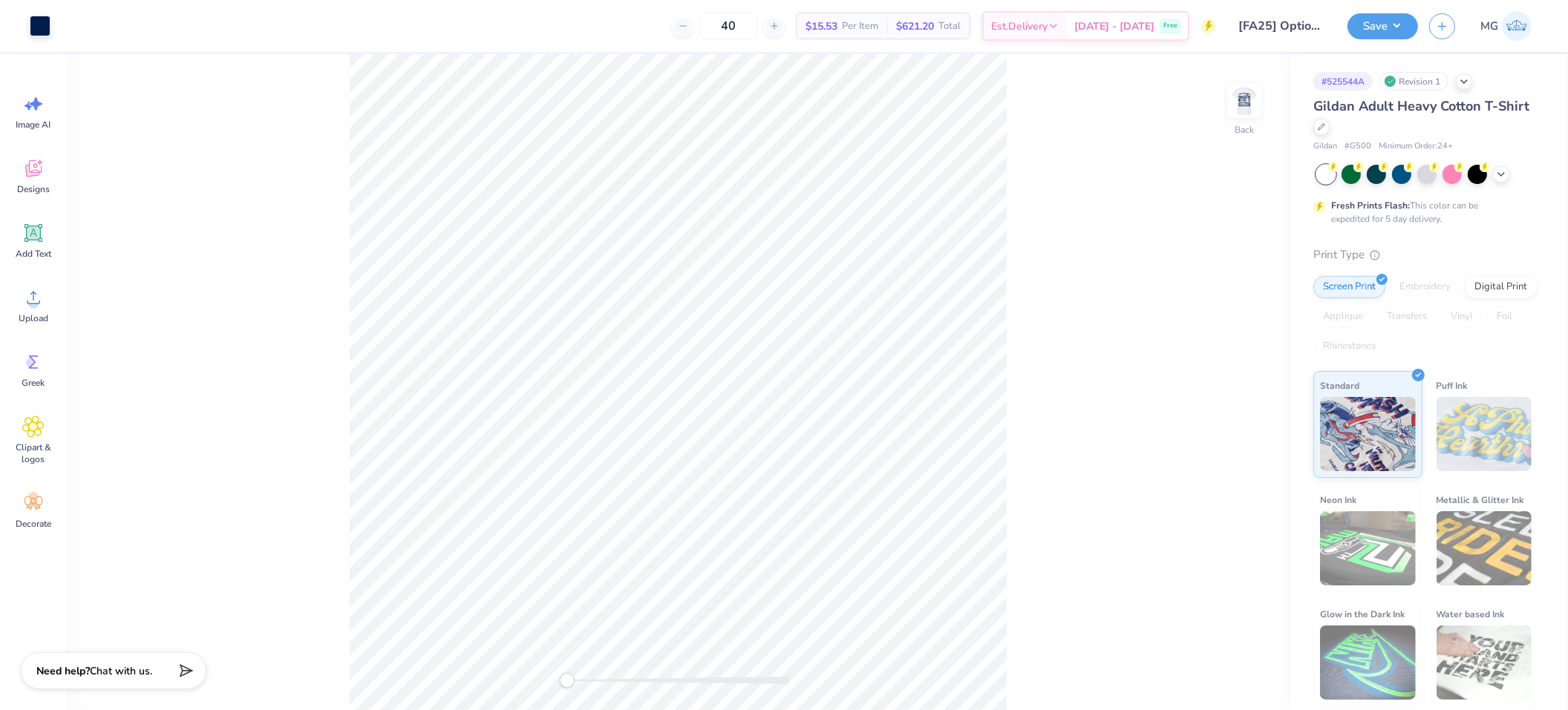
drag, startPoint x: 1279, startPoint y: 83, endPoint x: 1248, endPoint y: 90, distance: 31.8
click at [1278, 83] on div "Back" at bounding box center [678, 381] width 1222 height 656
click at [1247, 93] on img at bounding box center [1243, 100] width 60 height 60
click at [1014, 285] on div "Front" at bounding box center [678, 381] width 1222 height 656
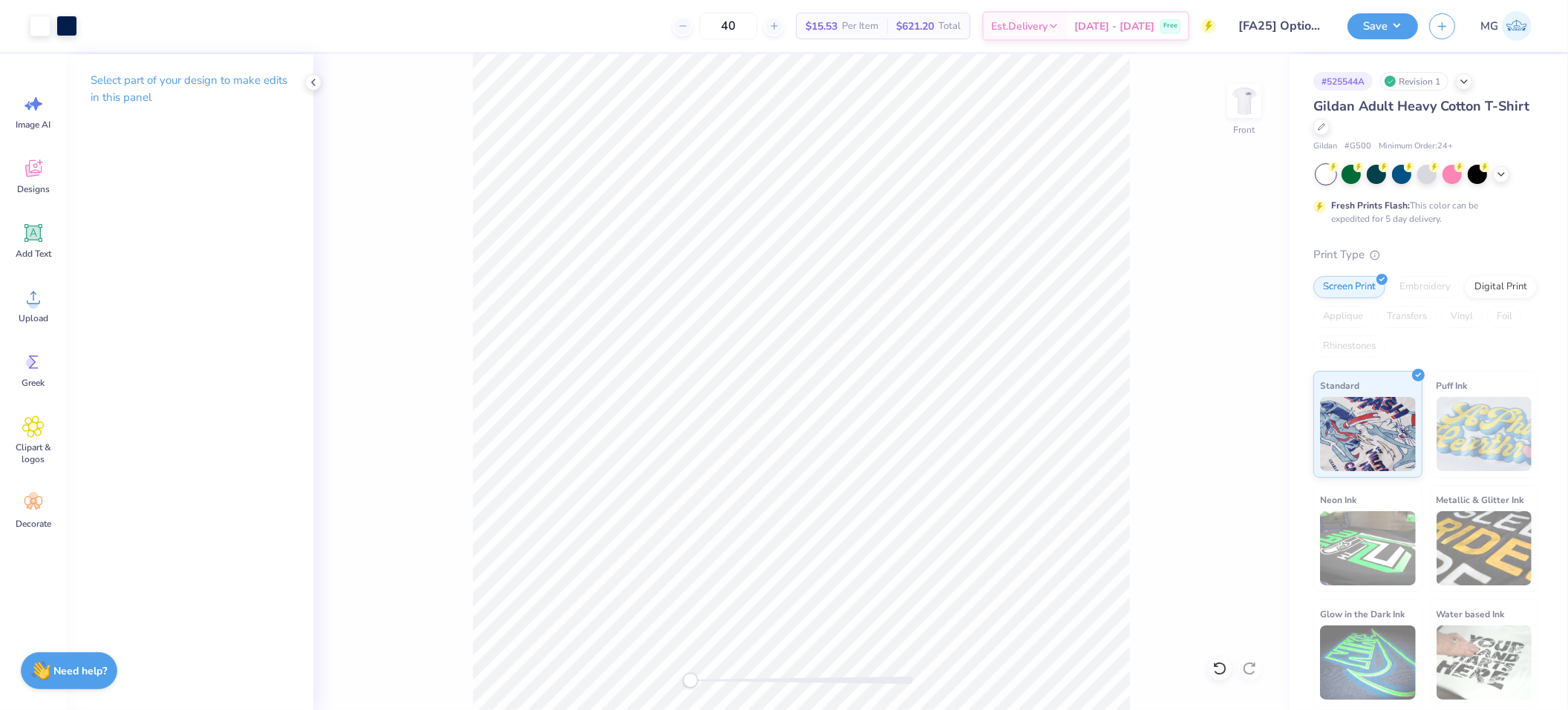
click at [449, 279] on div "Front" at bounding box center [801, 381] width 976 height 656
click at [38, 302] on circle at bounding box center [33, 303] width 11 height 11
click at [51, 319] on div "Upload" at bounding box center [33, 305] width 54 height 55
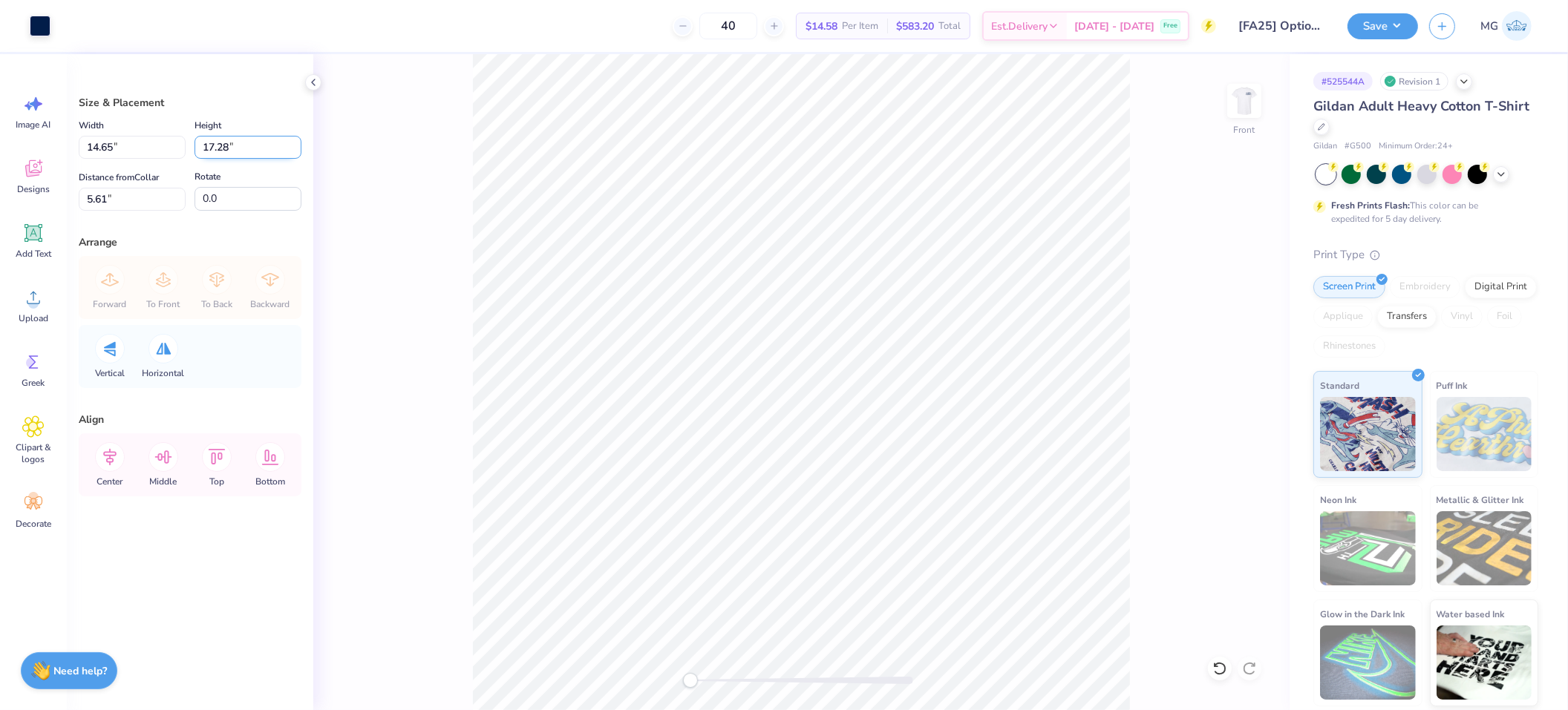
click at [229, 141] on input "17.28" at bounding box center [248, 148] width 107 height 23
type input "14"
type input "11.87"
type input "14.00"
type input "7.25"
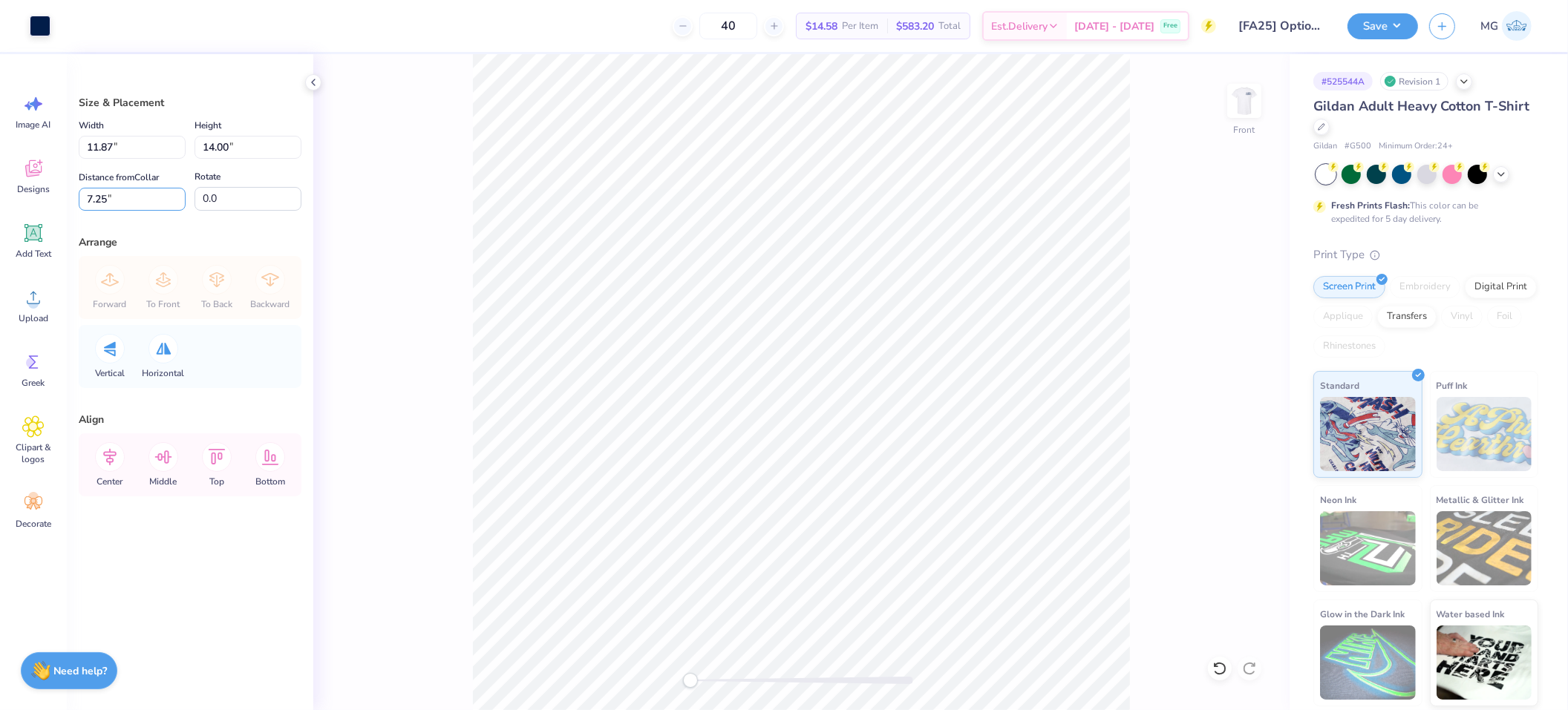
drag, startPoint x: 108, startPoint y: 193, endPoint x: 114, endPoint y: 237, distance: 44.4
click at [108, 193] on input "7.25" at bounding box center [131, 199] width 107 height 23
type input "7"
type input "3.00"
click at [112, 455] on icon at bounding box center [110, 457] width 13 height 17
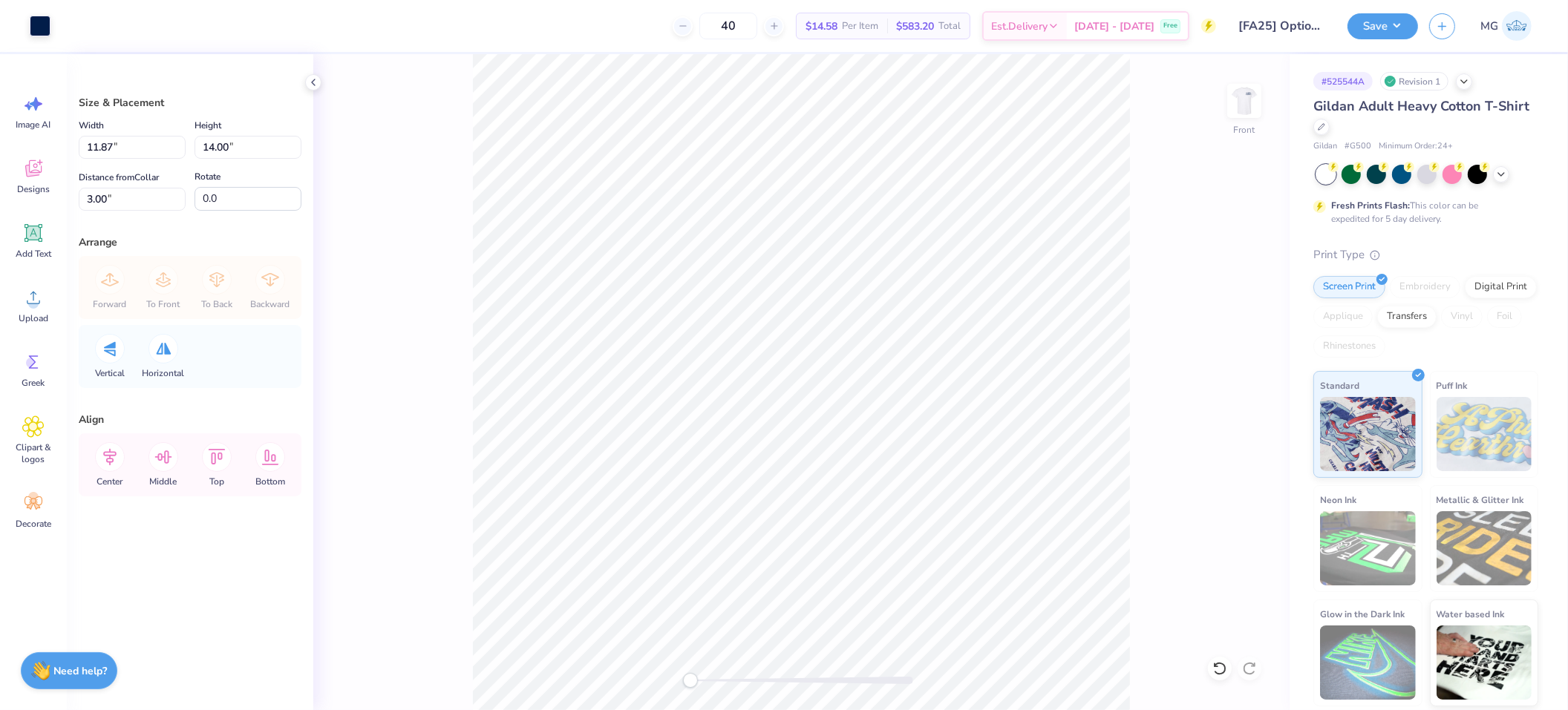
click at [112, 455] on icon at bounding box center [110, 457] width 13 height 17
click at [423, 443] on div "Front" at bounding box center [801, 381] width 976 height 656
click at [104, 468] on icon at bounding box center [110, 457] width 29 height 29
click at [424, 452] on div "Front" at bounding box center [801, 381] width 976 height 656
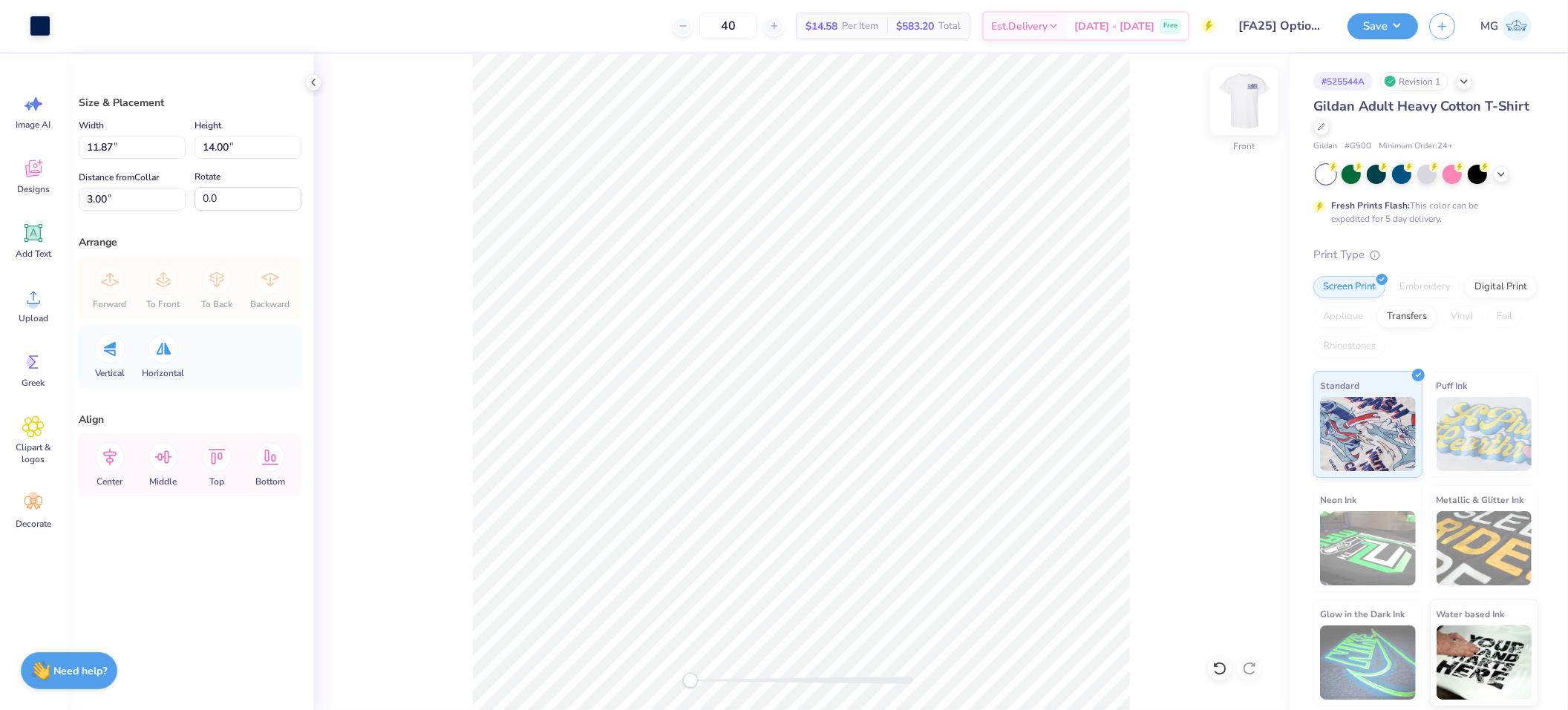
click at [1239, 108] on img at bounding box center [1243, 100] width 60 height 60
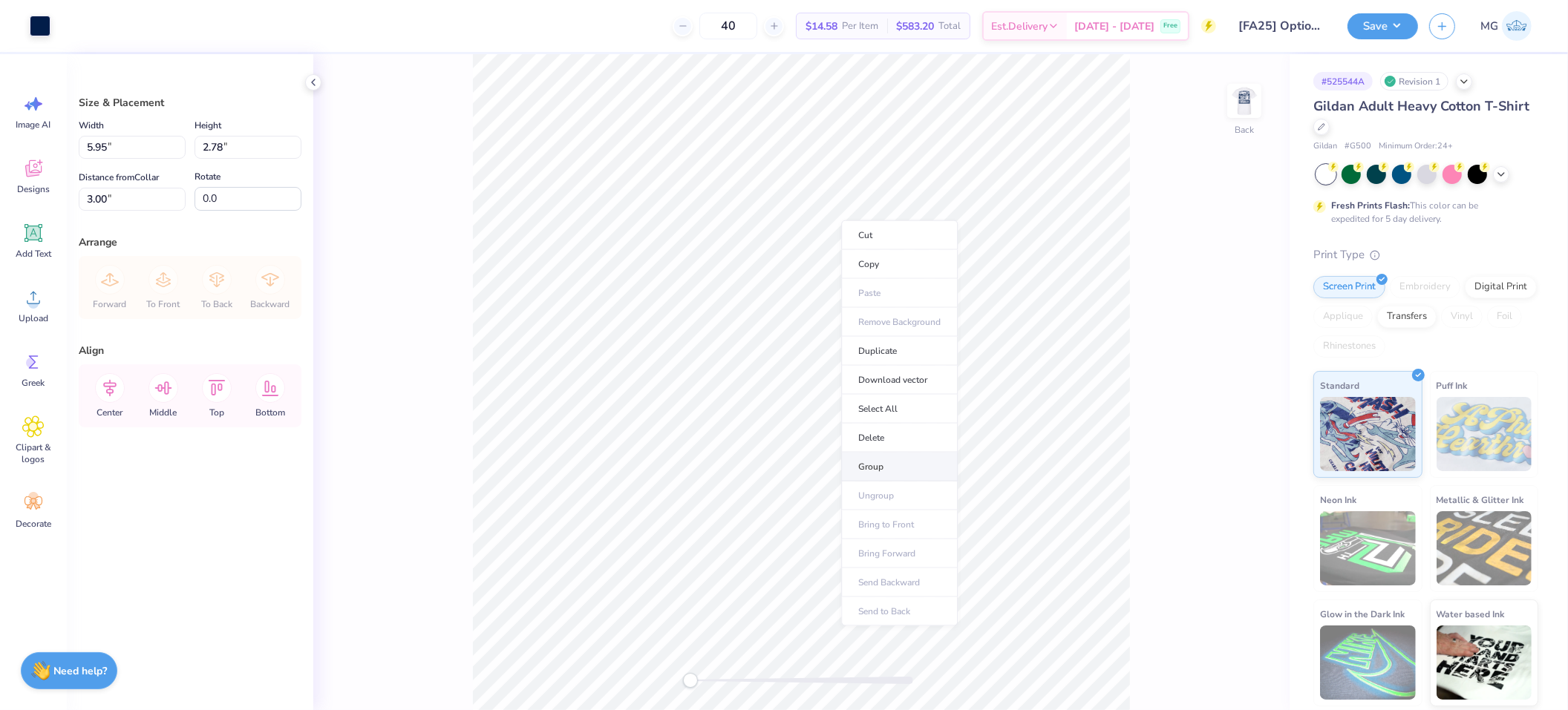
click at [887, 466] on li "Group" at bounding box center [899, 467] width 117 height 29
click at [108, 145] on input "5.95" at bounding box center [131, 148] width 107 height 23
click at [1233, 110] on img at bounding box center [1243, 100] width 60 height 60
type input "11.87"
type input "14.00"
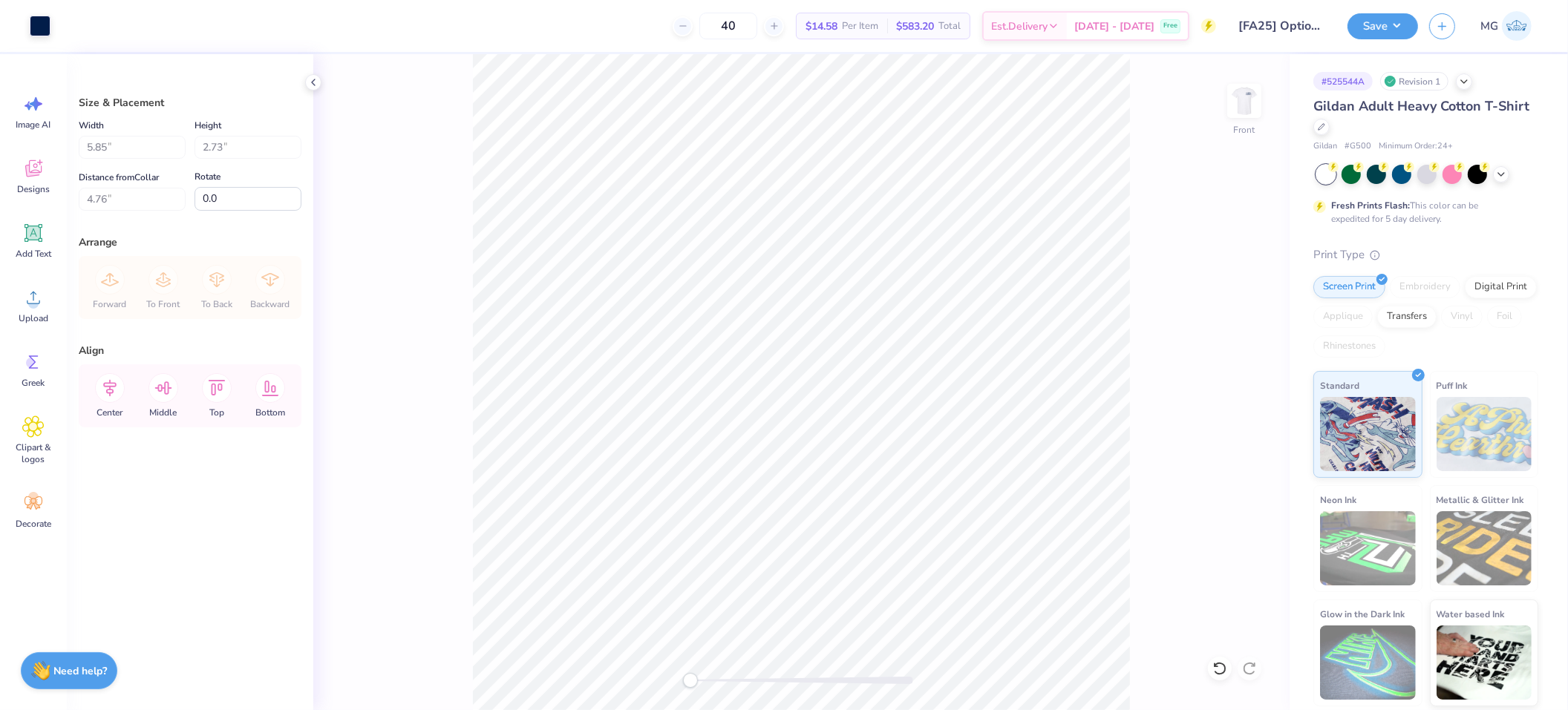
type input "3.00"
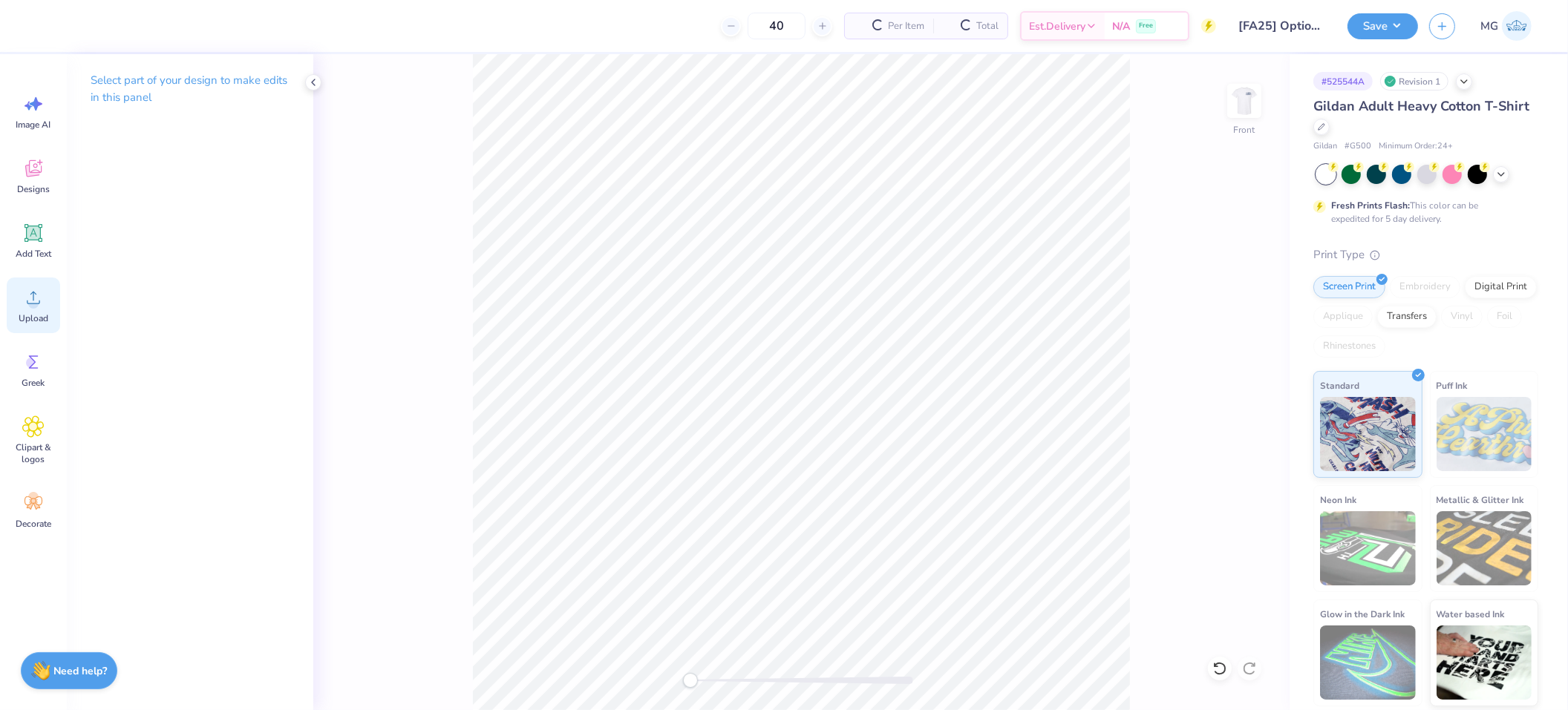
click at [44, 302] on icon at bounding box center [33, 297] width 22 height 22
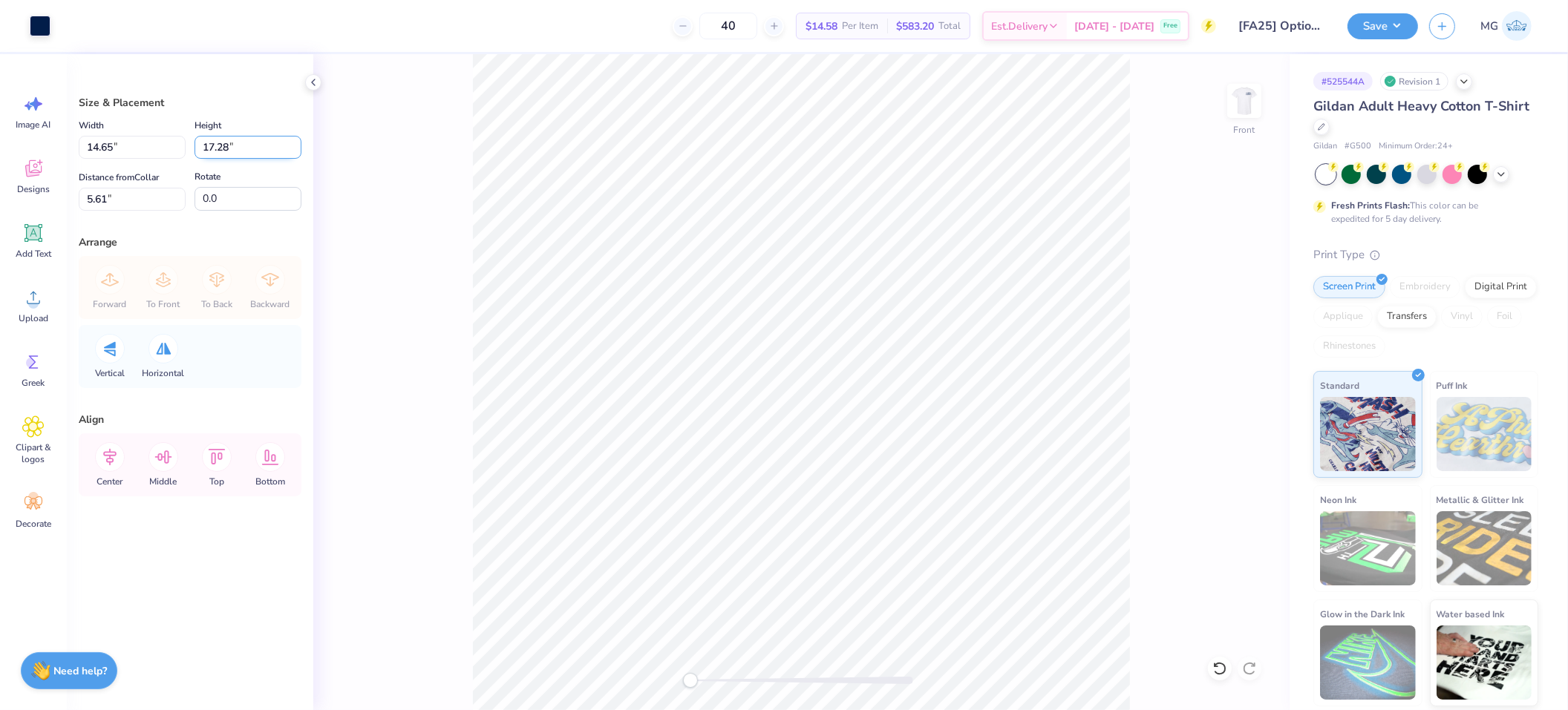
click at [228, 145] on input "17.28" at bounding box center [248, 148] width 107 height 23
type input "14"
type input "11.87"
type input "14.00"
type input "7.25"
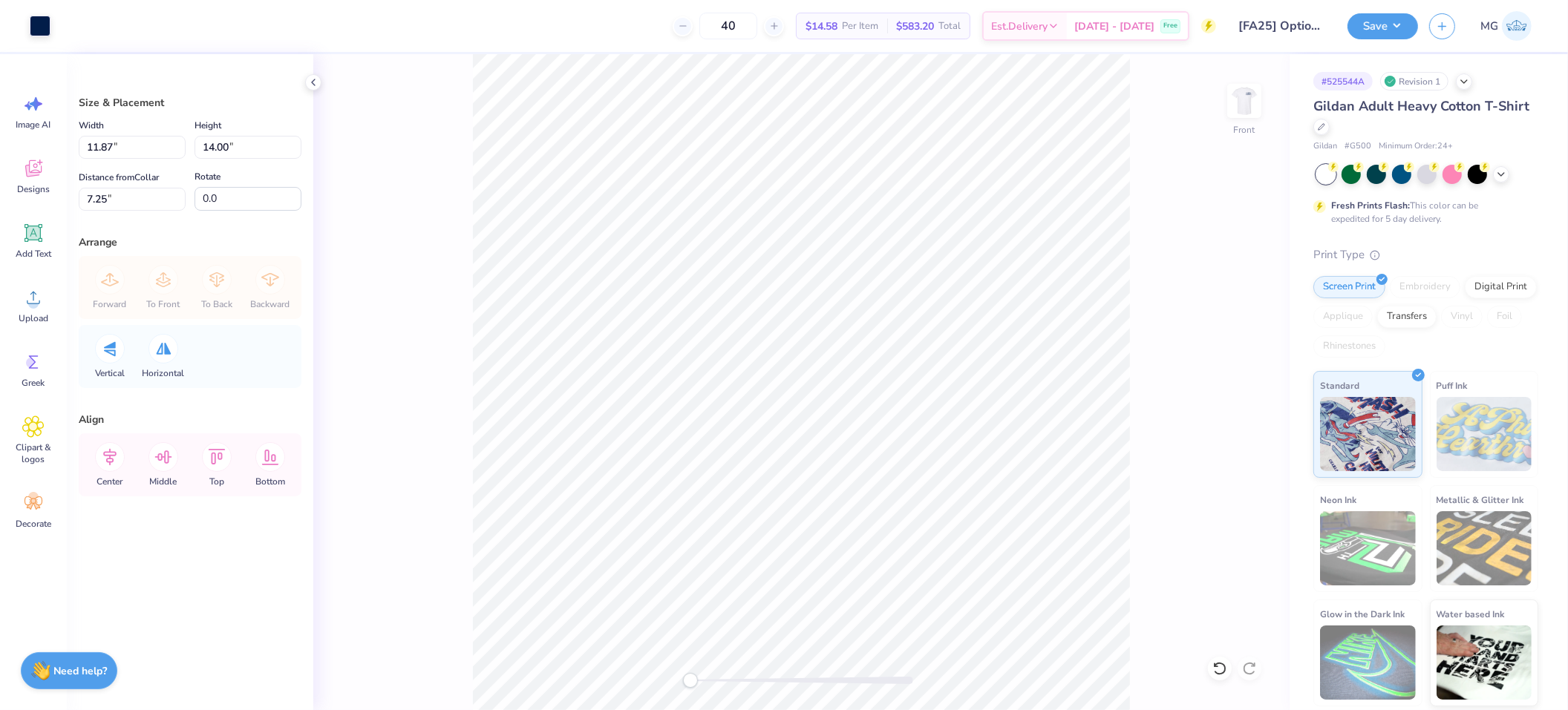
click at [414, 215] on div "Front" at bounding box center [801, 381] width 976 height 656
click at [105, 201] on input "7.25" at bounding box center [131, 199] width 107 height 23
type input "7"
type input "3.00"
click at [117, 460] on icon at bounding box center [110, 457] width 29 height 29
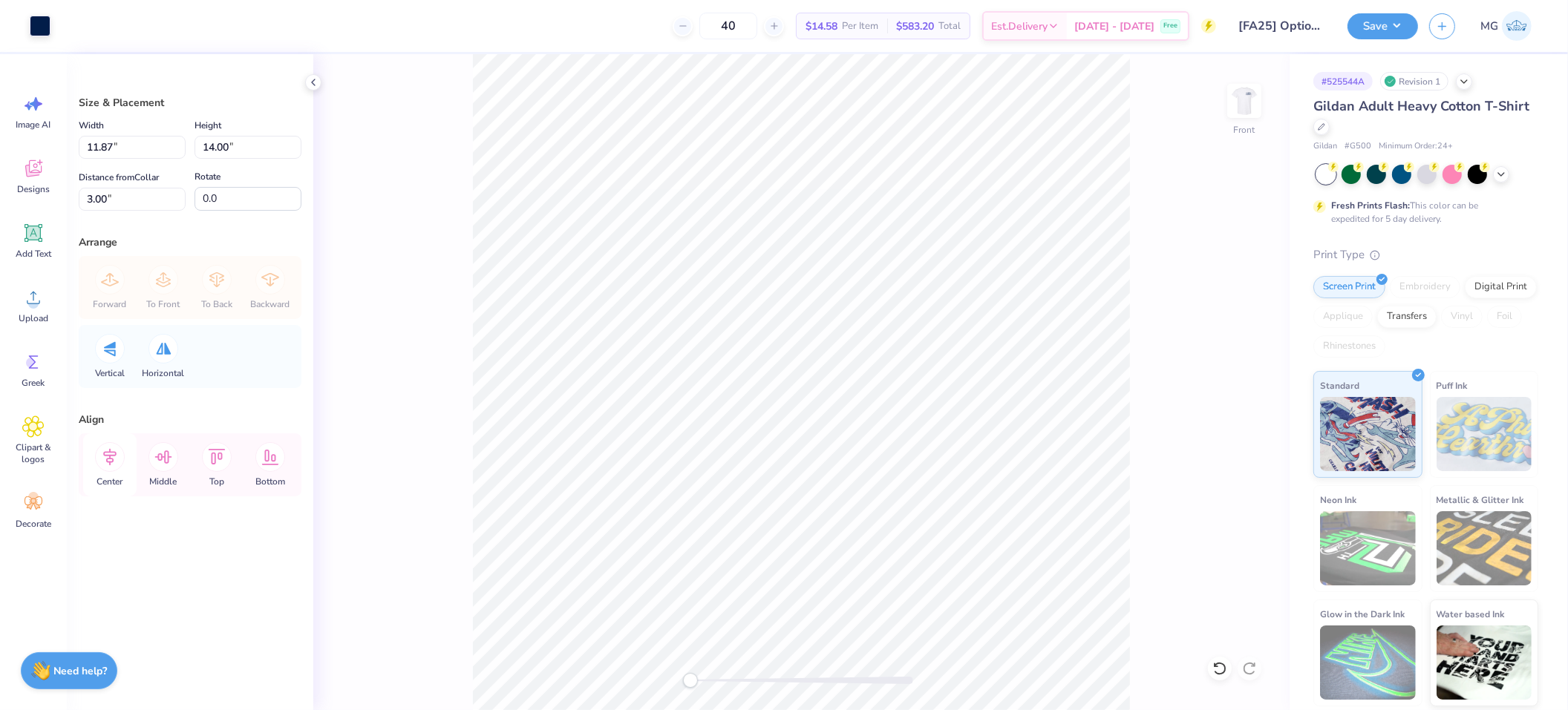
click at [117, 460] on icon at bounding box center [110, 457] width 29 height 29
click at [114, 456] on icon at bounding box center [110, 457] width 13 height 17
click at [1236, 107] on img at bounding box center [1243, 100] width 60 height 60
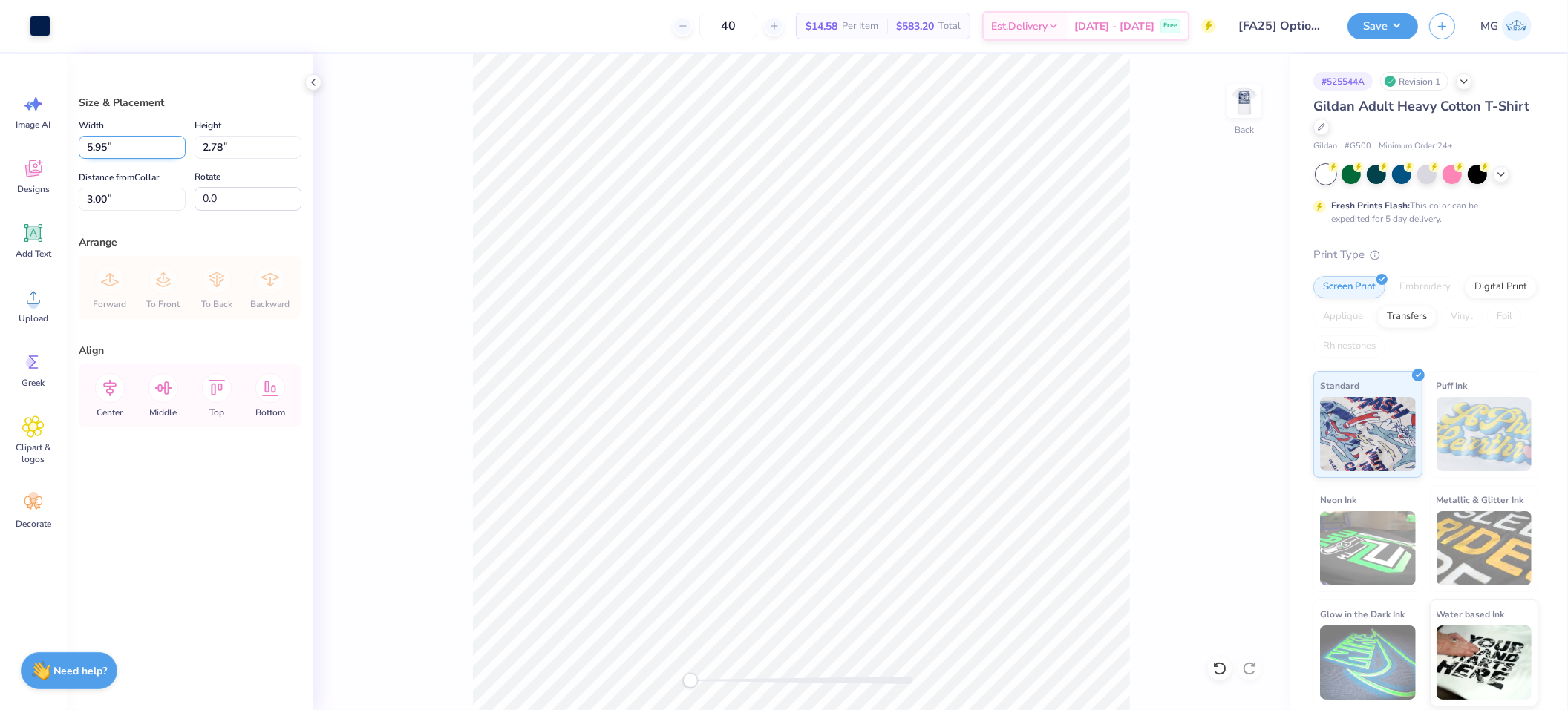
click at [108, 148] on input "5.95" at bounding box center [131, 148] width 107 height 23
type input "5"
type input "3.50"
type input "1.63"
type input "3.57"
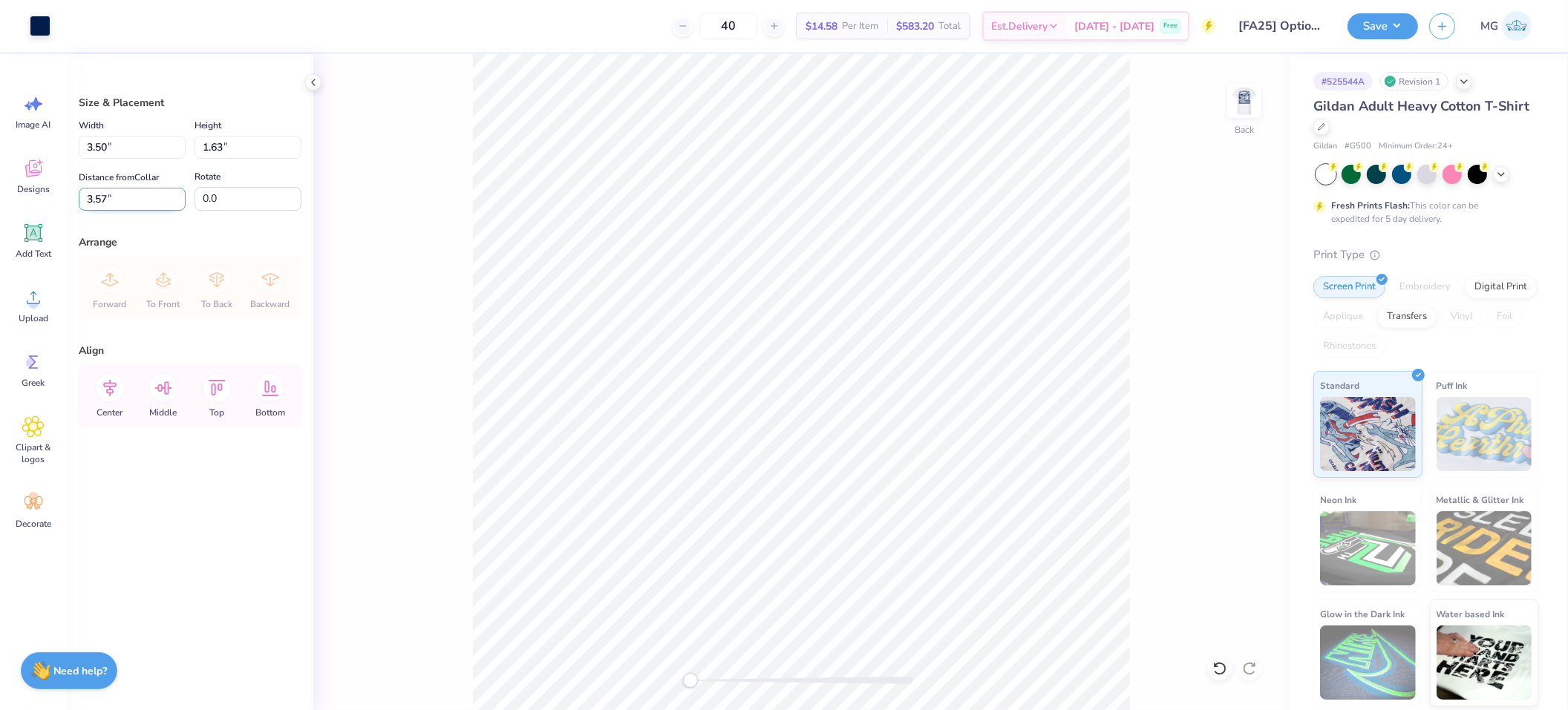
click at [110, 195] on input "3.57" at bounding box center [131, 199] width 107 height 23
type input "3.00"
click at [1235, 104] on img at bounding box center [1243, 100] width 60 height 60
click at [1245, 107] on img at bounding box center [1243, 100] width 60 height 60
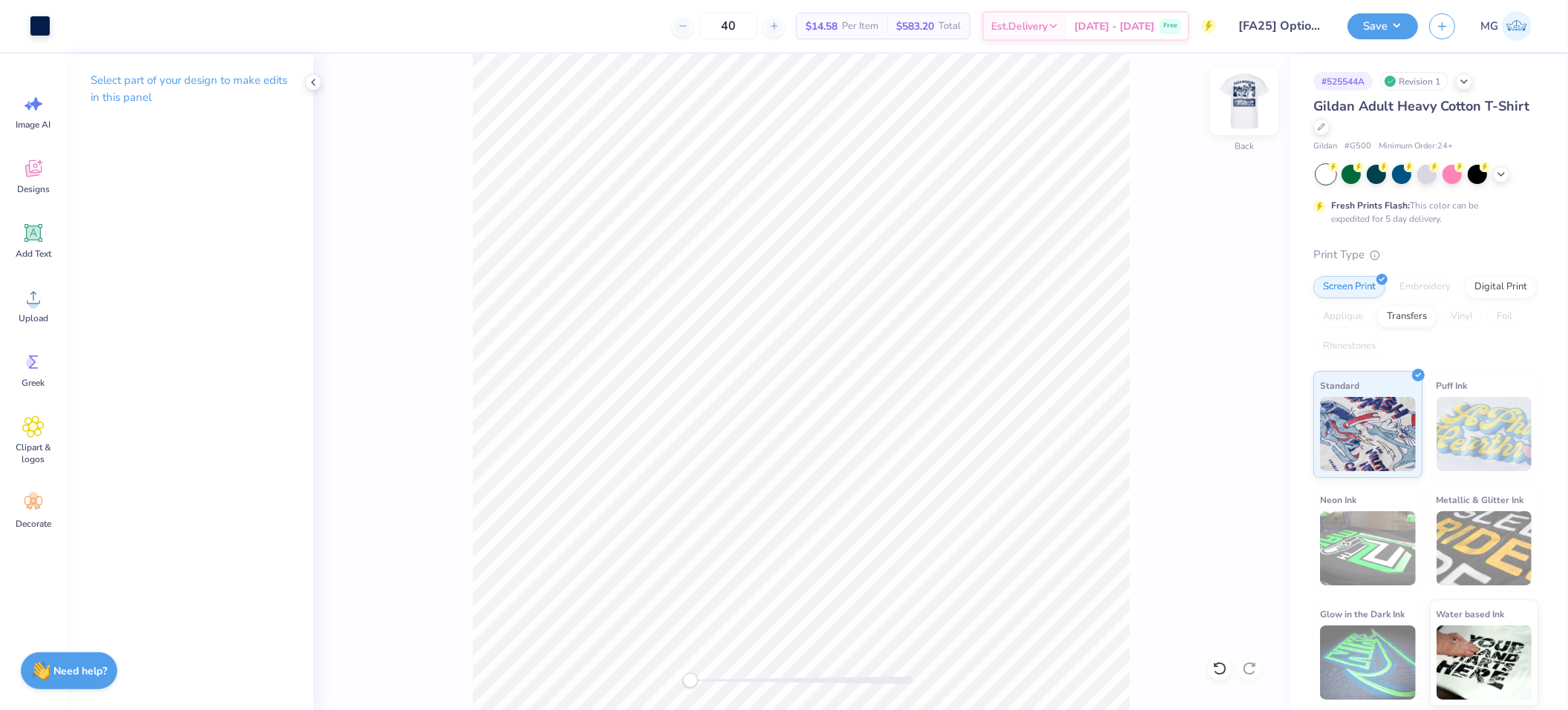
click at [1257, 95] on img at bounding box center [1243, 100] width 60 height 60
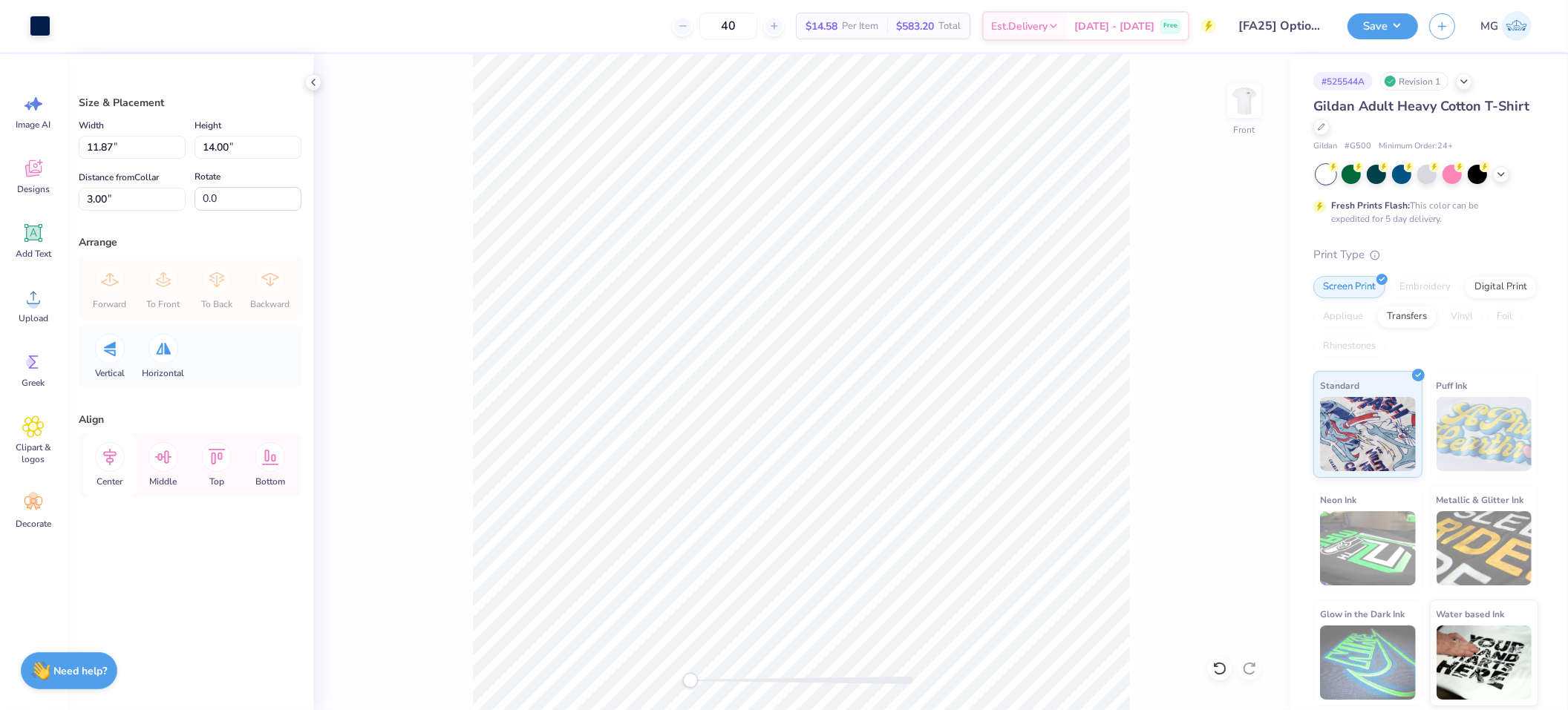
click at [113, 466] on icon at bounding box center [110, 457] width 29 height 29
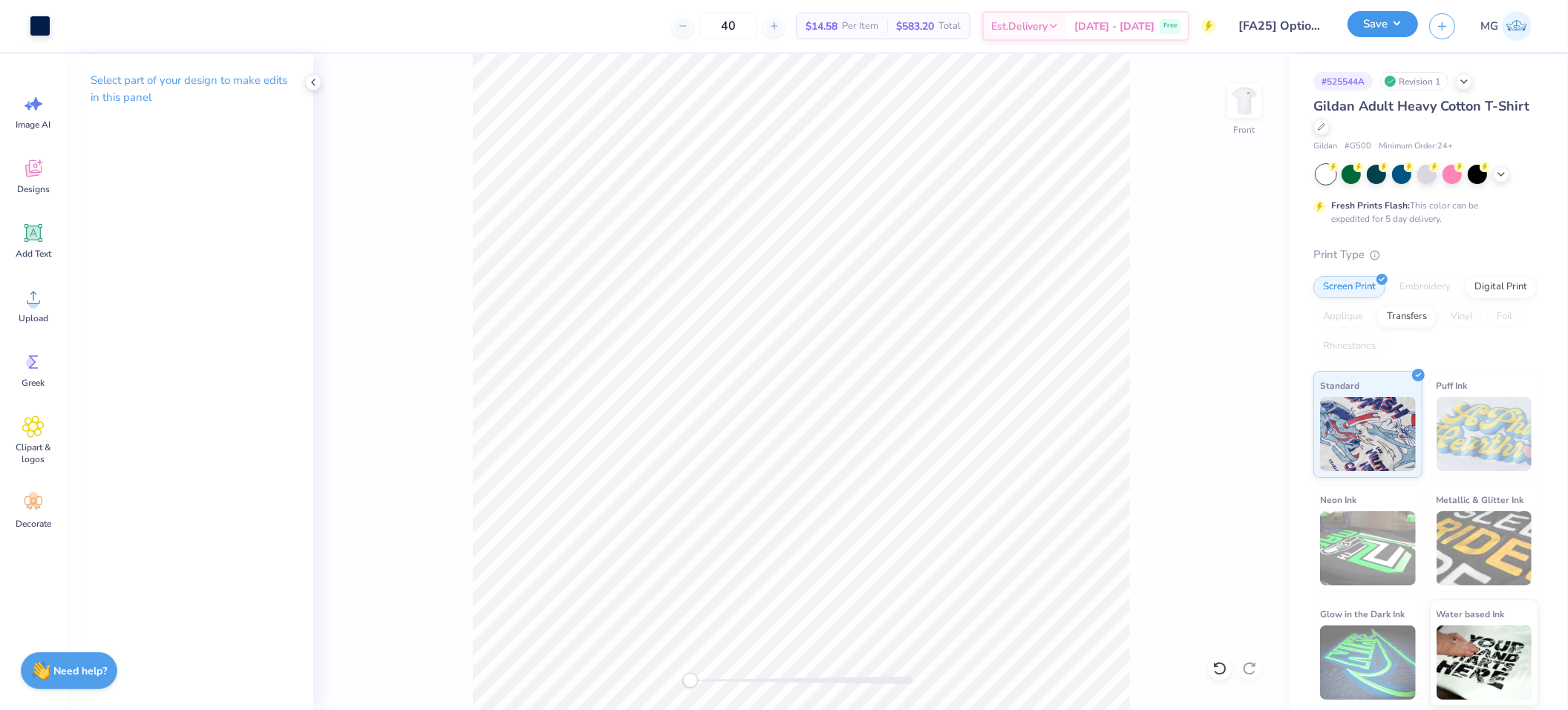
click at [1375, 17] on button "Save" at bounding box center [1382, 24] width 70 height 26
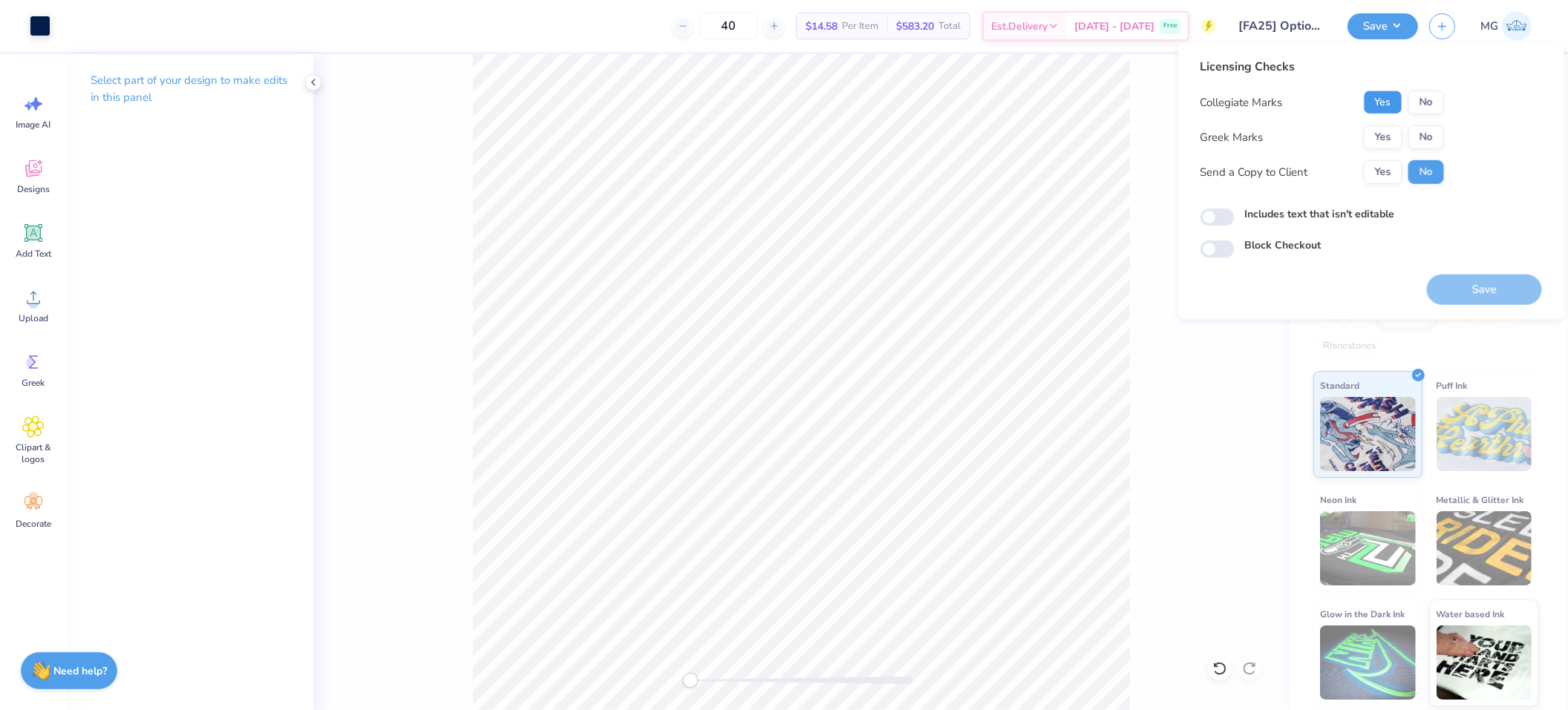
click at [1379, 98] on button "Yes" at bounding box center [1382, 102] width 38 height 24
click at [1385, 130] on button "Yes" at bounding box center [1382, 137] width 38 height 24
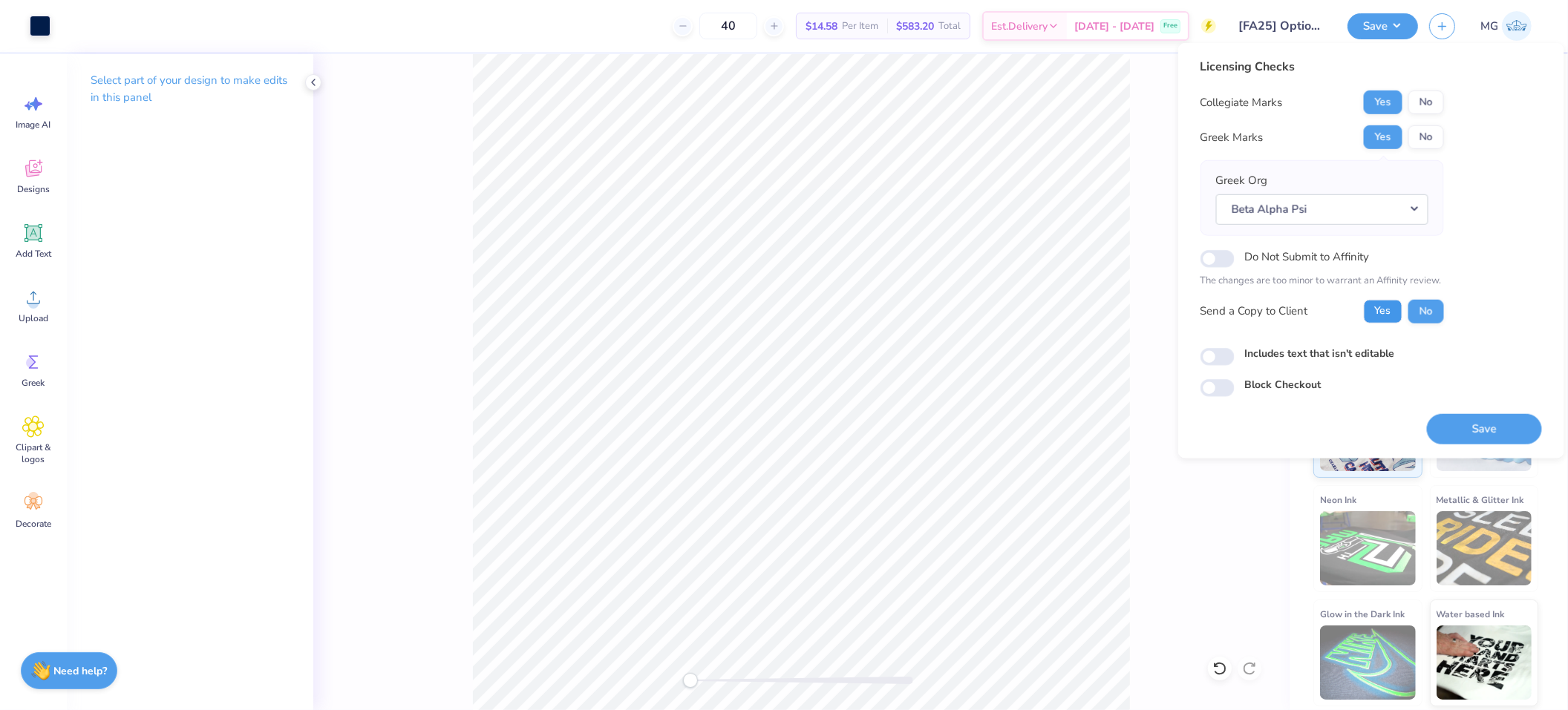
click at [1373, 301] on button "Yes" at bounding box center [1382, 311] width 38 height 24
click at [1336, 343] on div "Licensing Checks Collegiate Marks Yes No Greek Marks Yes No Greek Org Beta Alph…" at bounding box center [1371, 227] width 342 height 339
click at [1335, 346] on label "Includes text that isn't editable" at bounding box center [1320, 352] width 150 height 15
click at [1235, 348] on input "Includes text that isn't editable" at bounding box center [1217, 357] width 34 height 18
checkbox input "true"
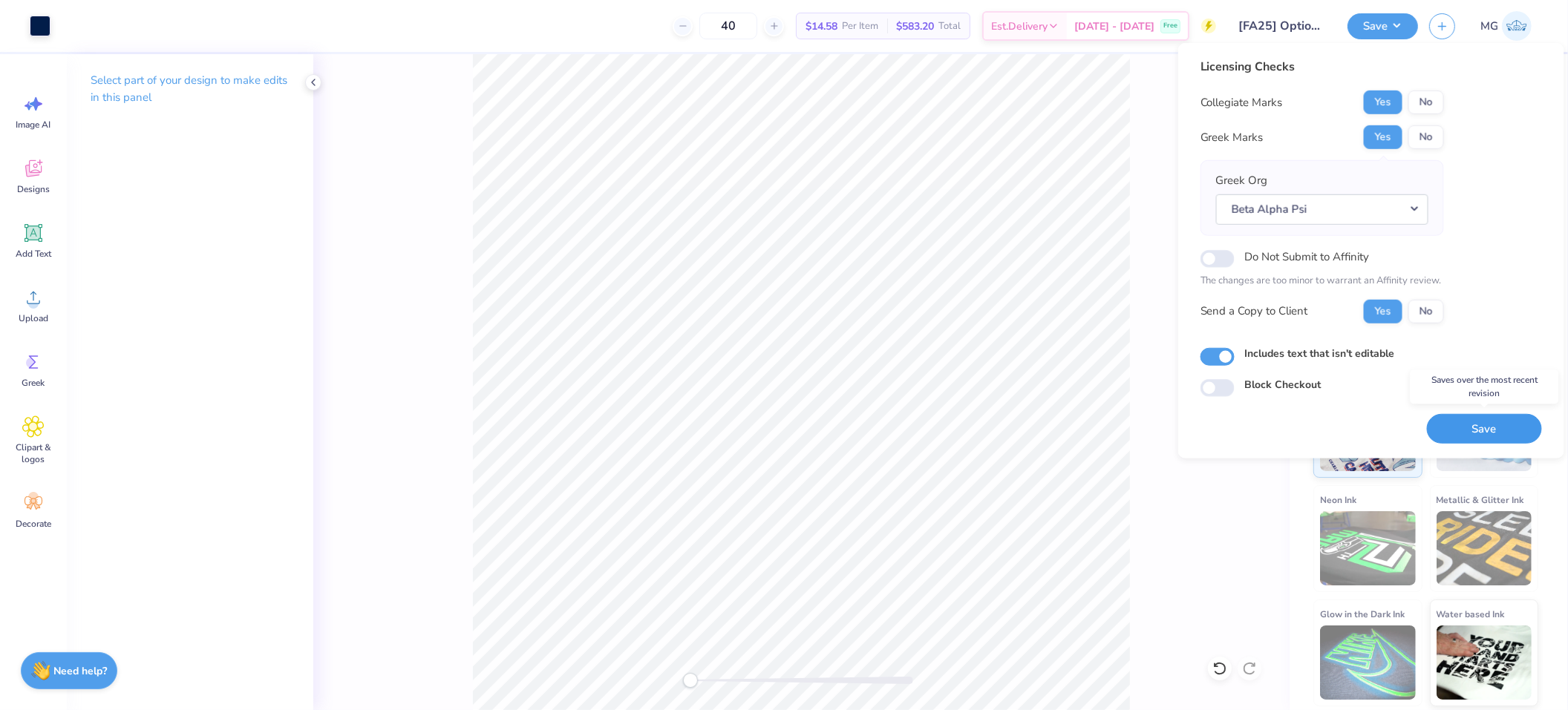
click at [1463, 415] on button "Save" at bounding box center [1484, 428] width 115 height 30
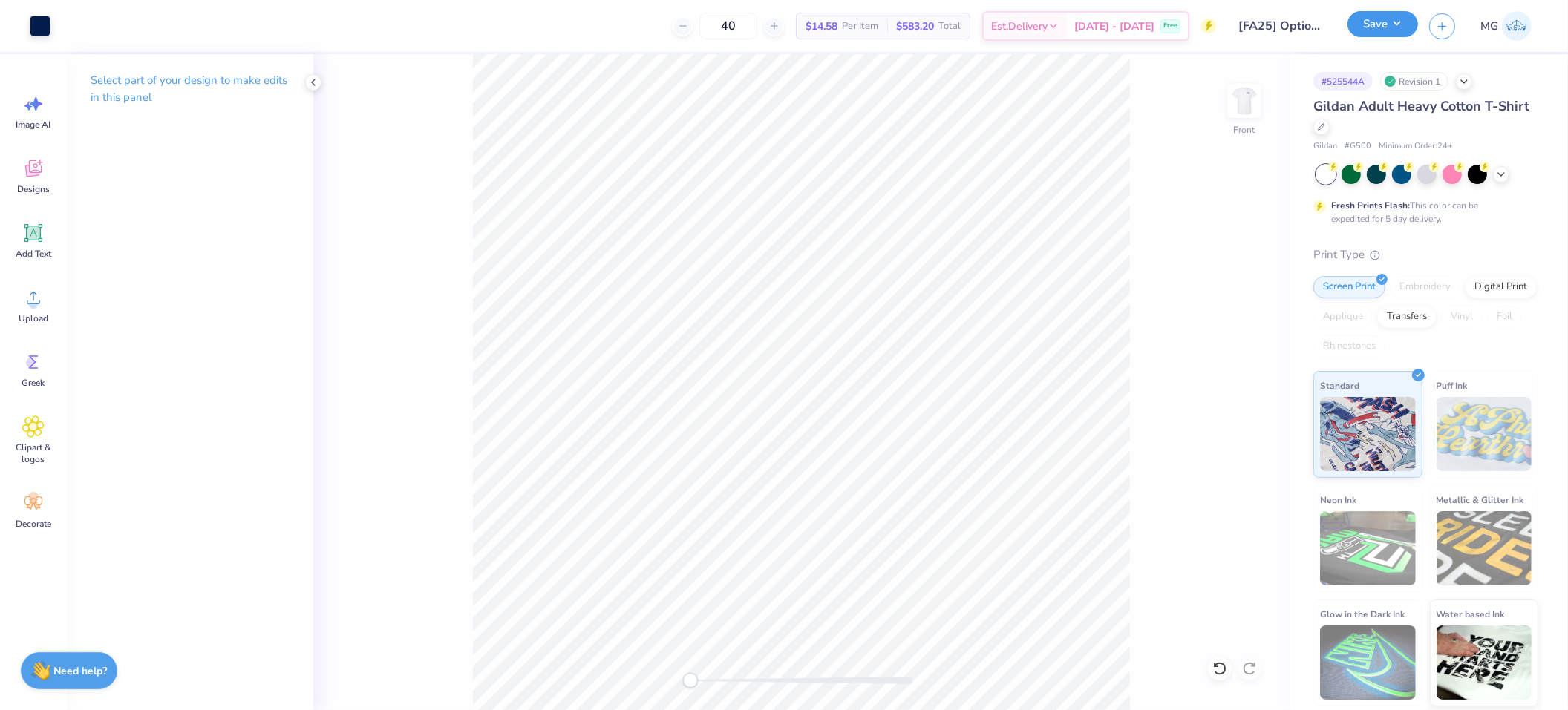
click at [1415, 18] on button "Save" at bounding box center [1382, 24] width 70 height 26
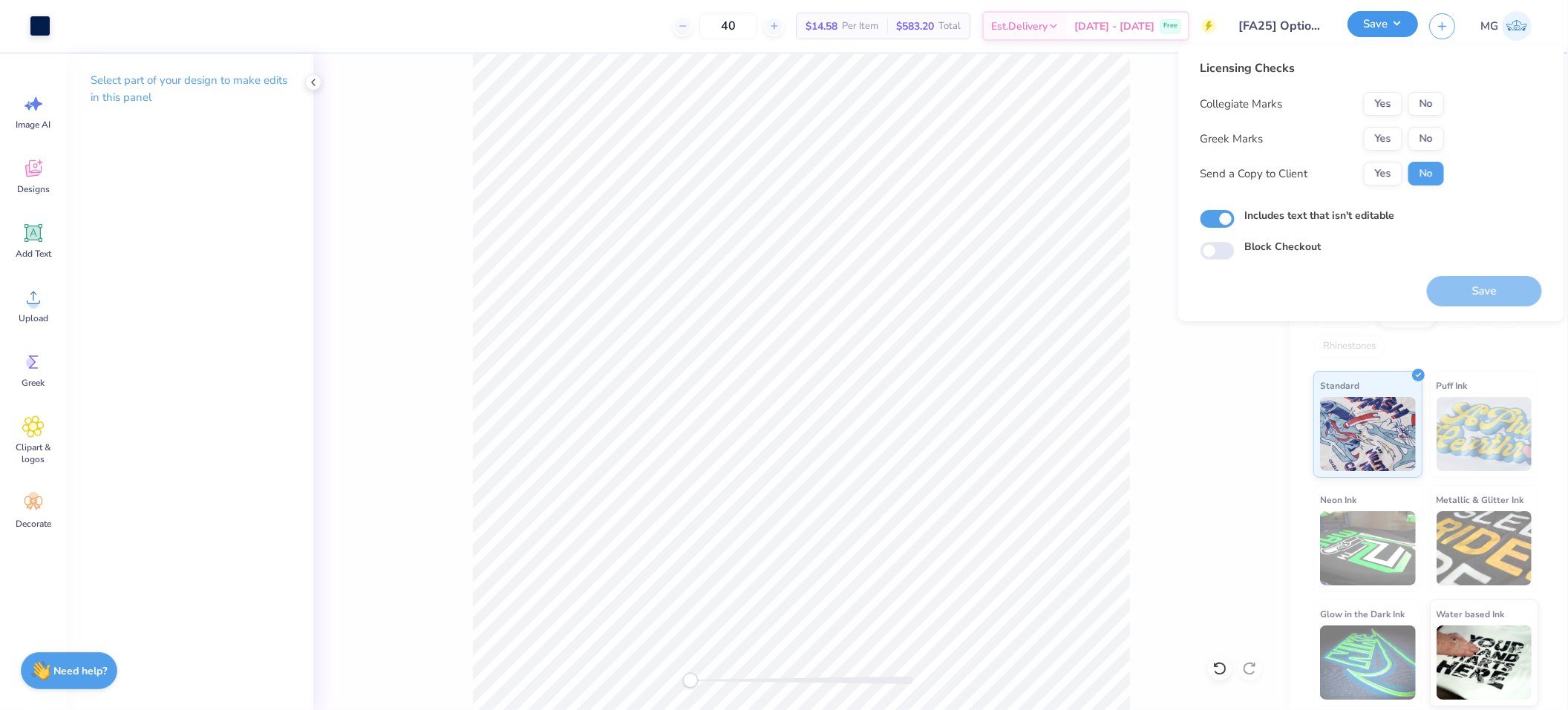
click at [1412, 20] on button "Save" at bounding box center [1382, 24] width 70 height 26
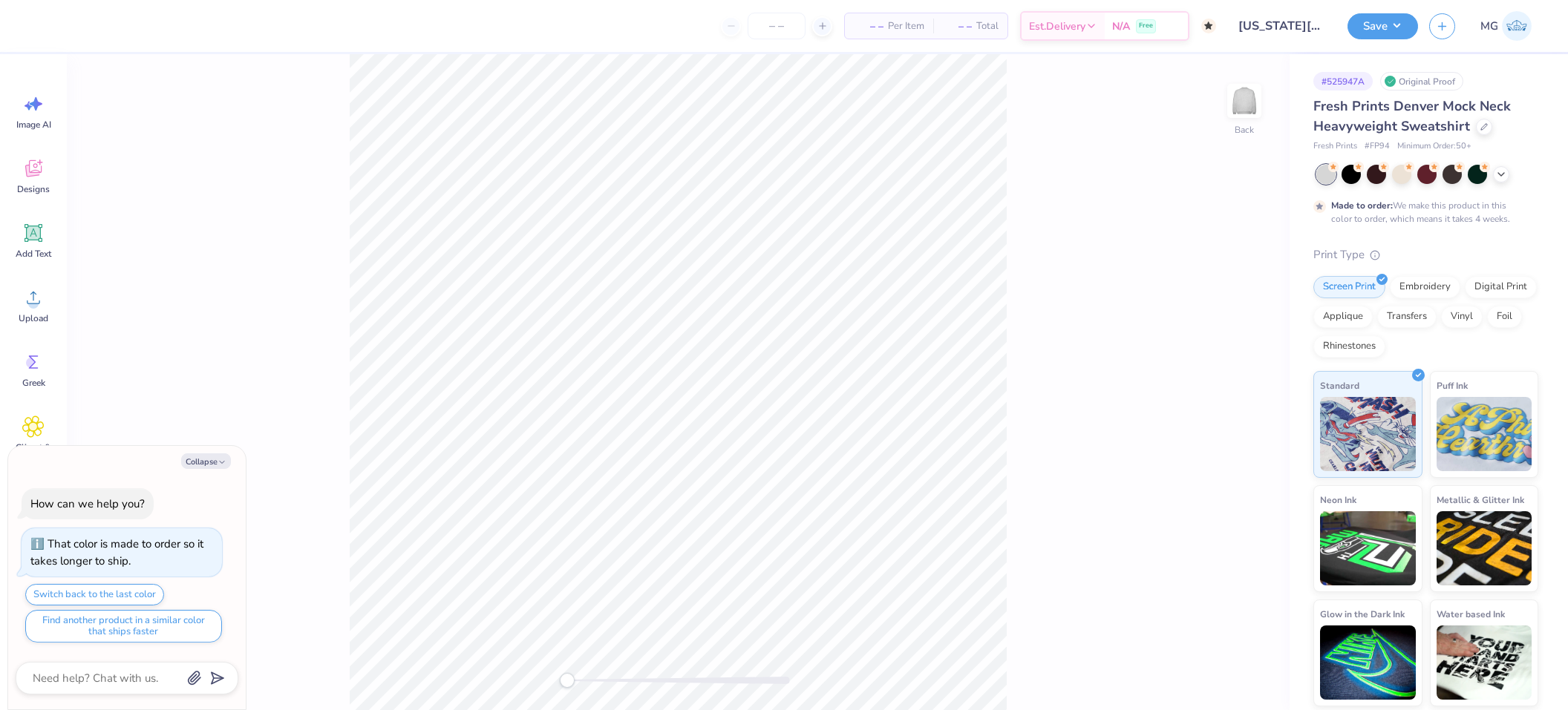
type textarea "x"
